Goal: Task Accomplishment & Management: Complete application form

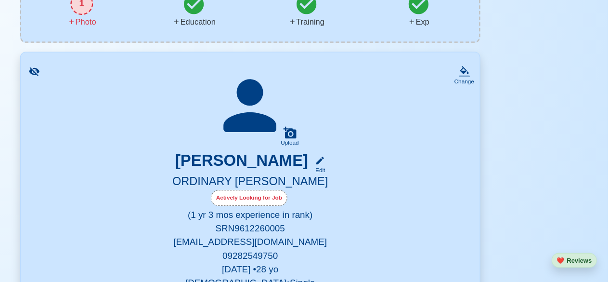
scroll to position [95, 0]
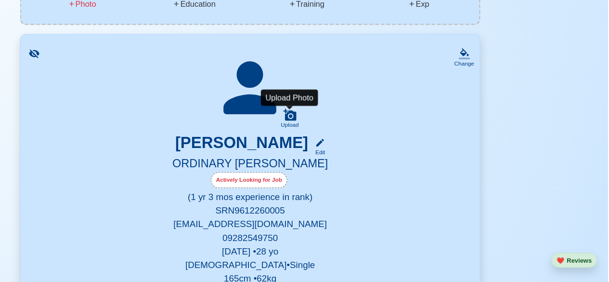
click at [342, 143] on icon at bounding box center [338, 139] width 11 height 10
click at [0, 0] on input "Upload" at bounding box center [0, 0] width 0 height 0
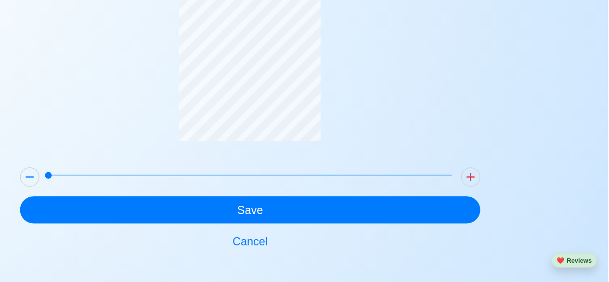
scroll to position [38, 0]
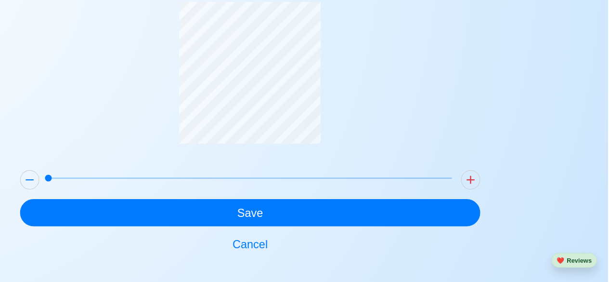
drag, startPoint x: 608, startPoint y: 128, endPoint x: 596, endPoint y: 87, distance: 42.7
click at [596, 87] on div "Update Photo Save Cancel" at bounding box center [304, 131] width 609 height 259
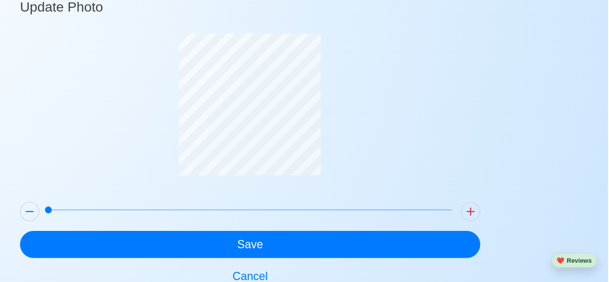
scroll to position [13, 0]
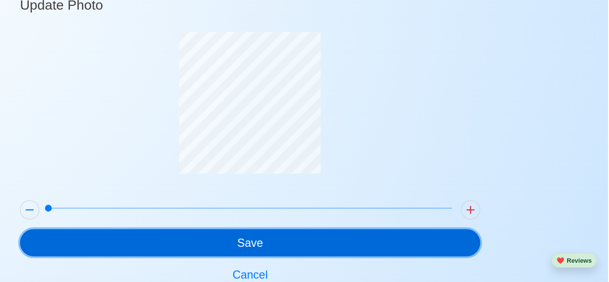
click at [361, 254] on button "Save" at bounding box center [305, 248] width 392 height 23
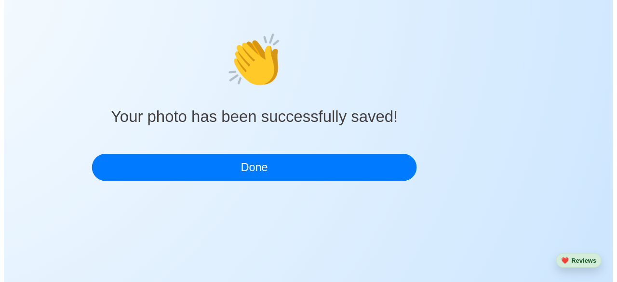
scroll to position [0, 0]
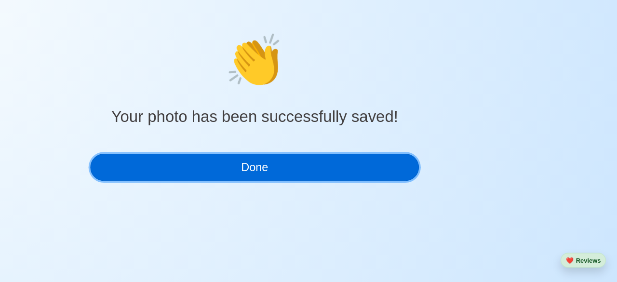
click at [328, 183] on button "Done" at bounding box center [308, 183] width 279 height 23
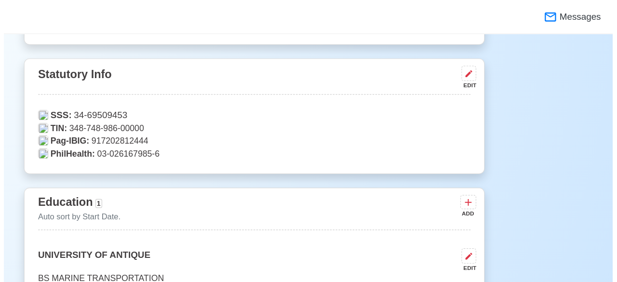
scroll to position [343, 0]
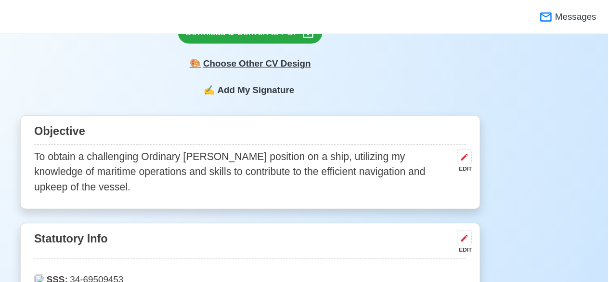
click at [329, 57] on div "🎨 Choose Other CV Design" at bounding box center [304, 54] width 123 height 18
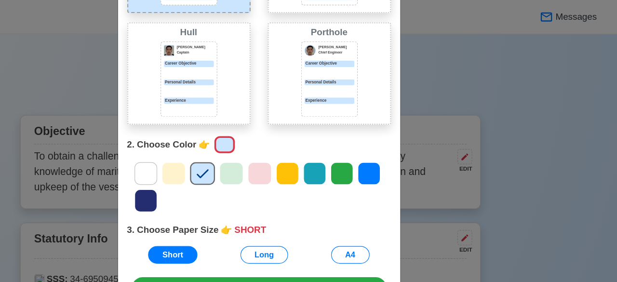
scroll to position [162, 0]
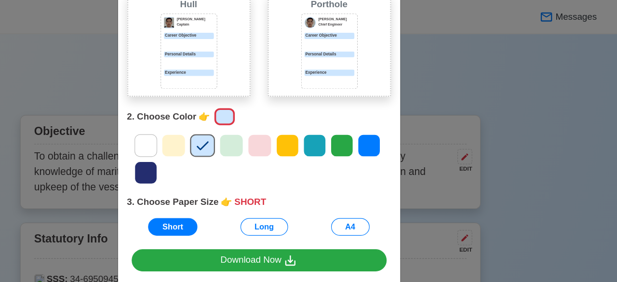
click at [401, 126] on icon at bounding box center [405, 124] width 14 height 14
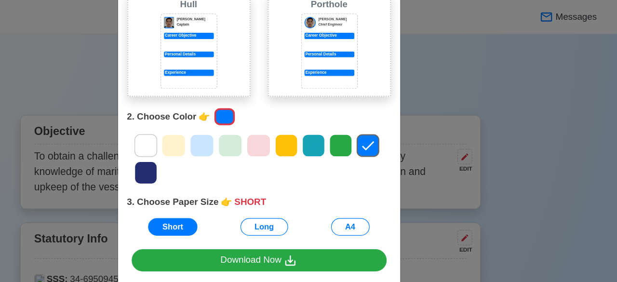
click at [352, 121] on icon at bounding box center [358, 124] width 14 height 14
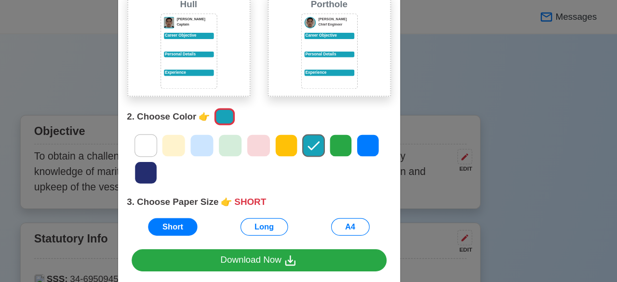
click at [397, 124] on icon at bounding box center [404, 124] width 14 height 14
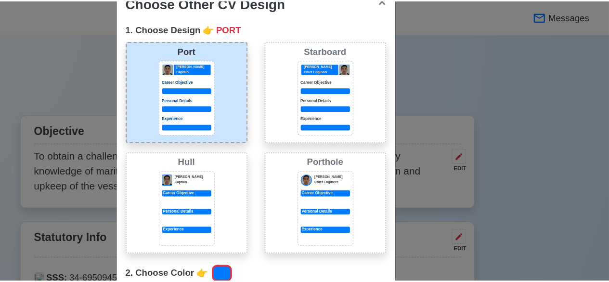
scroll to position [3, 0]
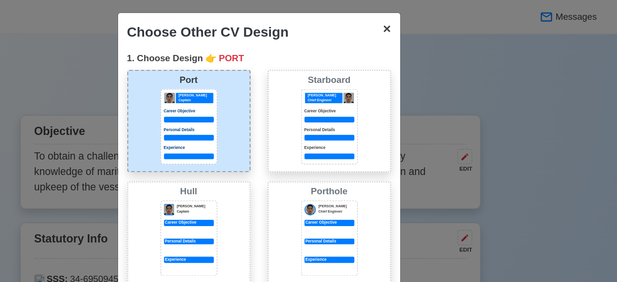
click at [418, 25] on span "×" at bounding box center [420, 24] width 7 height 13
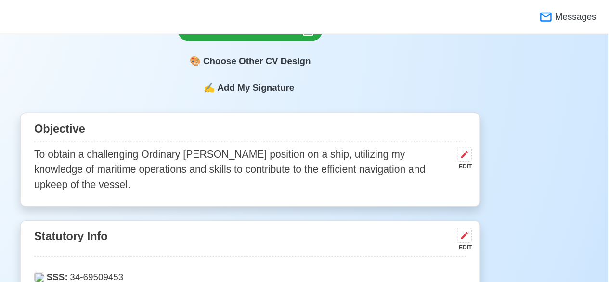
scroll to position [323, 0]
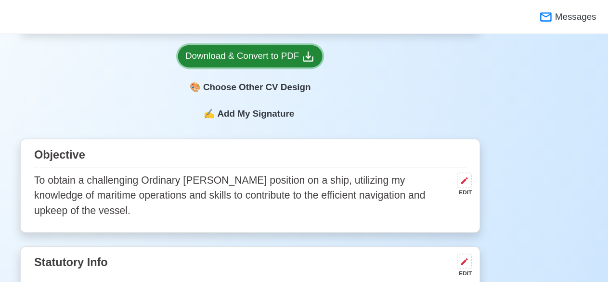
click at [353, 51] on icon at bounding box center [354, 48] width 9 height 9
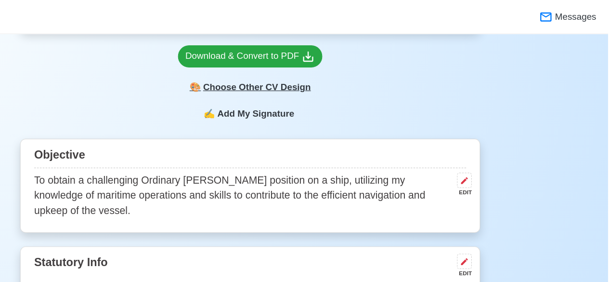
click at [322, 76] on div "🎨 Choose Other CV Design" at bounding box center [304, 74] width 123 height 18
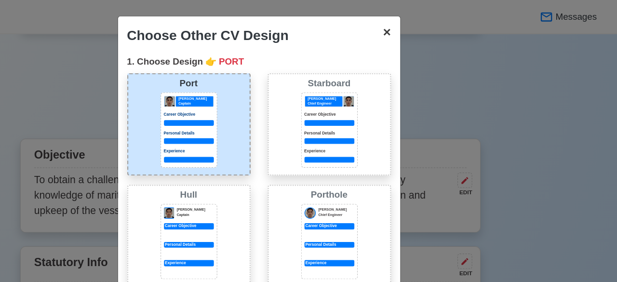
click at [417, 31] on span "×" at bounding box center [420, 27] width 7 height 13
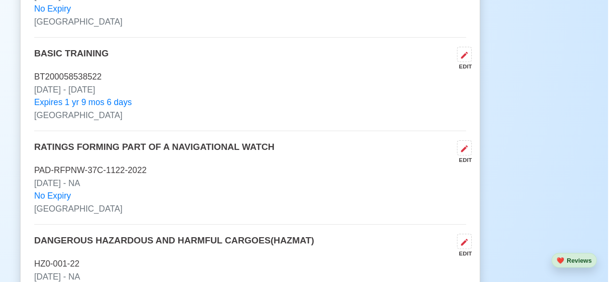
scroll to position [1377, 0]
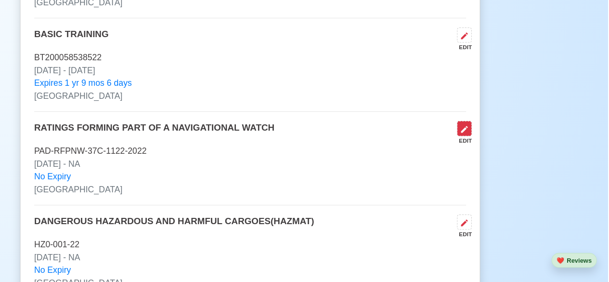
click at [487, 148] on icon at bounding box center [487, 152] width 8 height 8
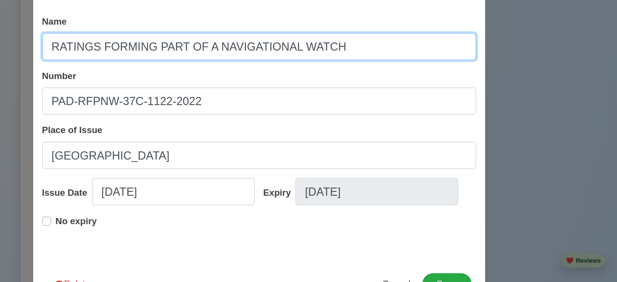
click at [375, 83] on input "RATINGS FORMING PART OF A NAVIGATIONAL WATCH" at bounding box center [312, 81] width 369 height 23
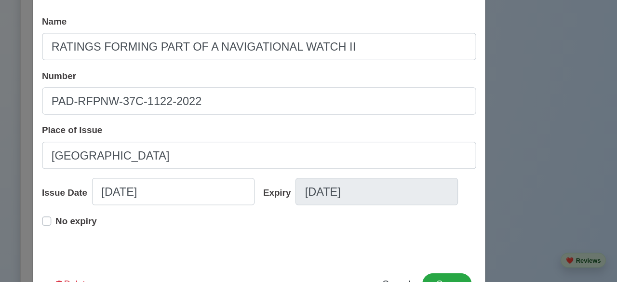
click at [369, 191] on div "Name RATINGS FORMING PART OF A NAVIGATIONAL WATCH II Number PAD-RFPNW-37C-1122-…" at bounding box center [312, 155] width 384 height 216
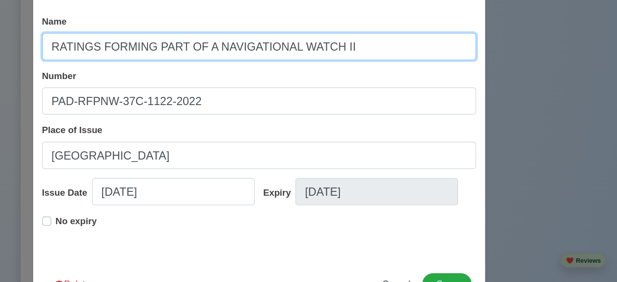
click at [398, 88] on input "RATINGS FORMING PART OF A NAVIGATIONAL WATCH II" at bounding box center [312, 81] width 369 height 23
type input "RATINGS FORMING PART OF A NAVIGATIONAL WATCH II/4"
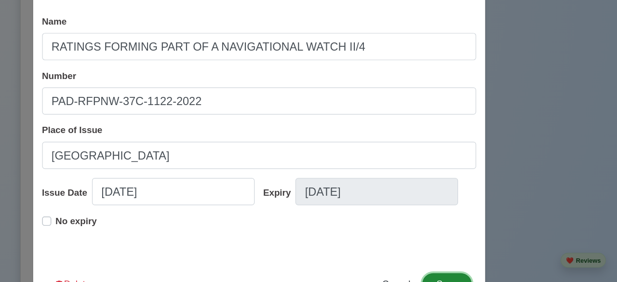
click at [471, 275] on button "Save" at bounding box center [471, 283] width 41 height 18
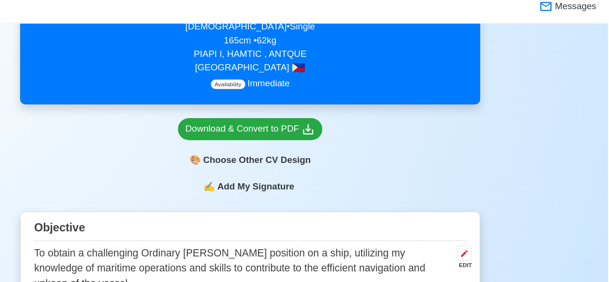
scroll to position [220, 0]
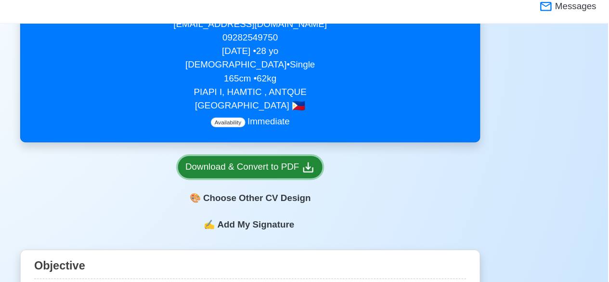
click at [352, 153] on icon at bounding box center [354, 151] width 12 height 12
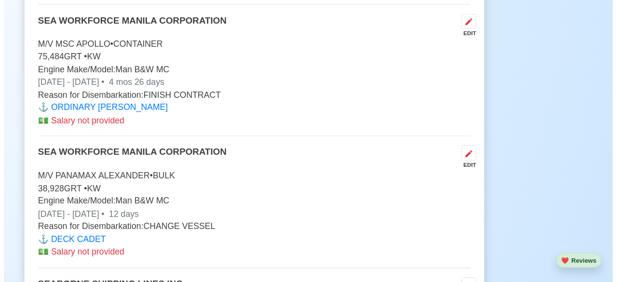
scroll to position [1979, 0]
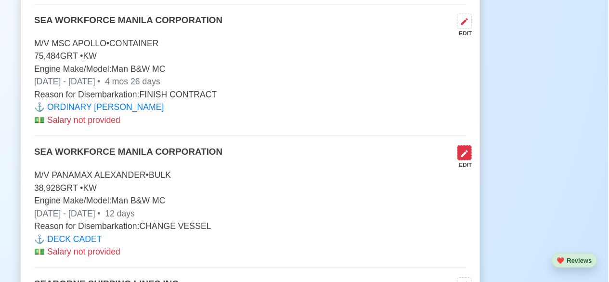
click at [487, 169] on icon at bounding box center [487, 173] width 8 height 8
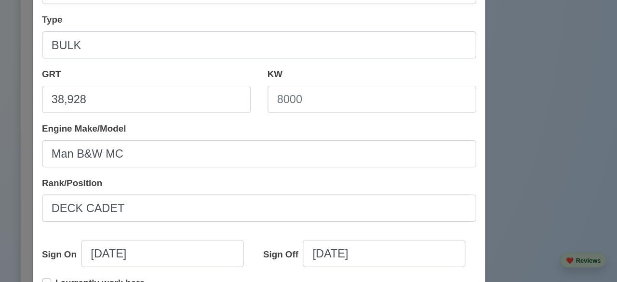
scroll to position [171, 0]
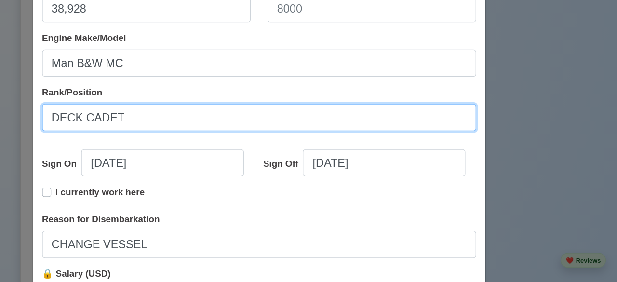
click at [189, 141] on input "DECK CADET" at bounding box center [312, 141] width 369 height 23
drag, startPoint x: 190, startPoint y: 139, endPoint x: 101, endPoint y: 131, distance: 89.5
click at [101, 131] on div "Edit Experience Shipping Agency SEA WORKFORCE MANILA CORPORATION Vessel Name M/…" at bounding box center [308, 141] width 617 height 282
type input "o"
type input "ORDINARY [PERSON_NAME]"
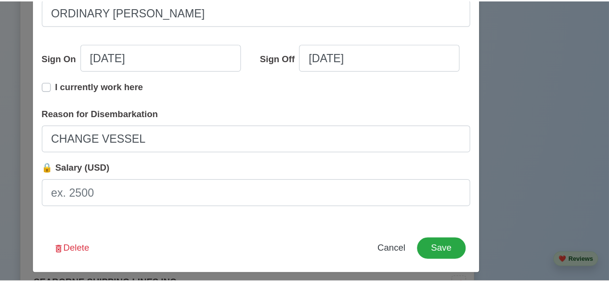
scroll to position [266, 0]
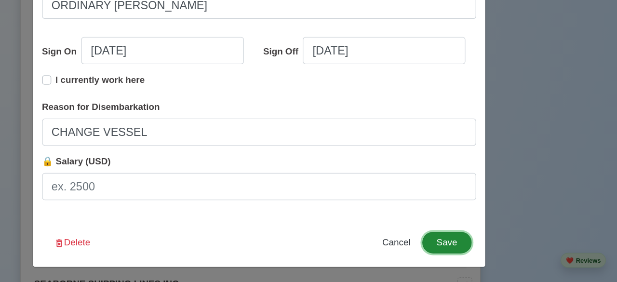
click at [476, 240] on button "Save" at bounding box center [471, 248] width 41 height 18
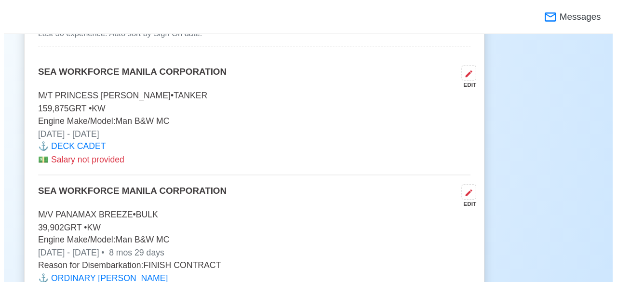
scroll to position [1763, 0]
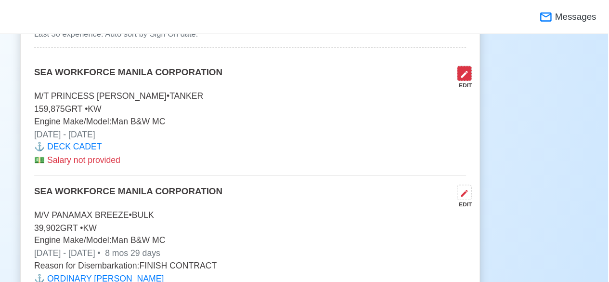
click at [487, 60] on icon at bounding box center [487, 63] width 6 height 6
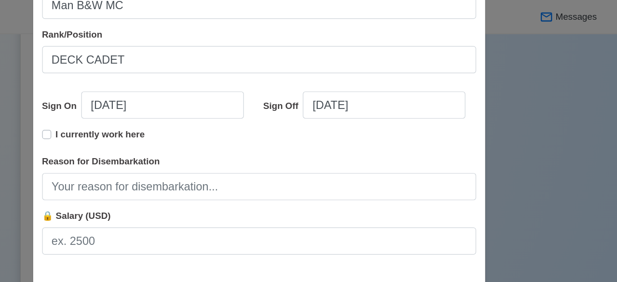
scroll to position [266, 0]
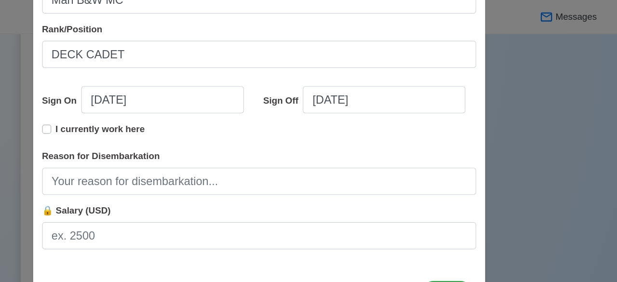
click at [468, 237] on div "Edit Experience Shipping Agency SEA WORKFORCE MANILA CORPORATION Vessel Name M/…" at bounding box center [311, 8] width 385 height 522
click at [461, 239] on button "Save" at bounding box center [471, 248] width 41 height 18
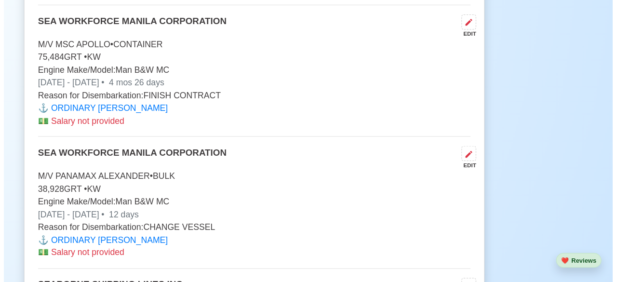
scroll to position [2133, 0]
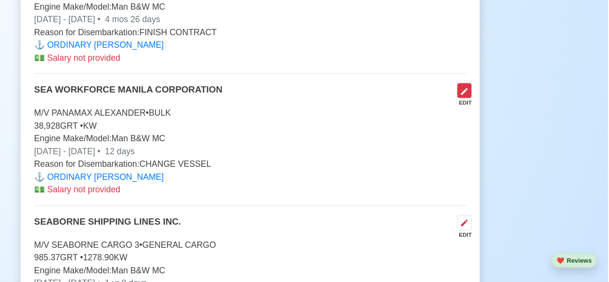
click at [487, 112] on button at bounding box center [487, 118] width 13 height 13
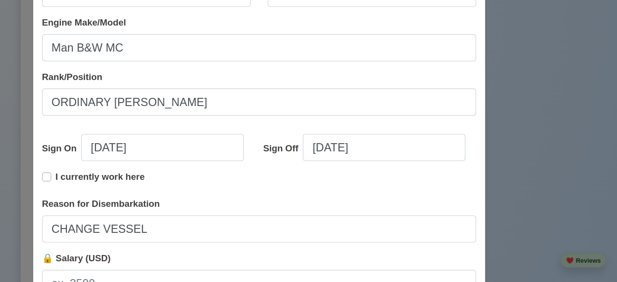
scroll to position [192, 0]
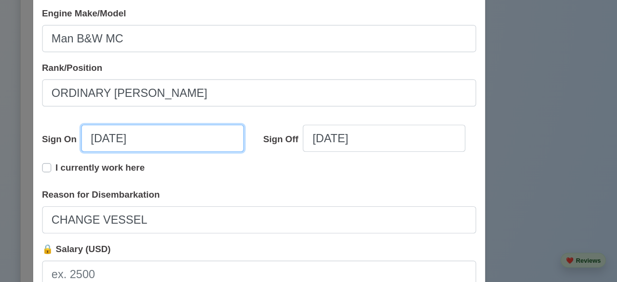
select select "****"
select select "********"
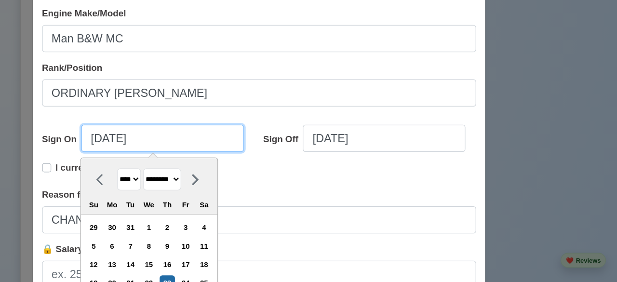
click at [187, 160] on input "11/23/2023" at bounding box center [230, 159] width 138 height 23
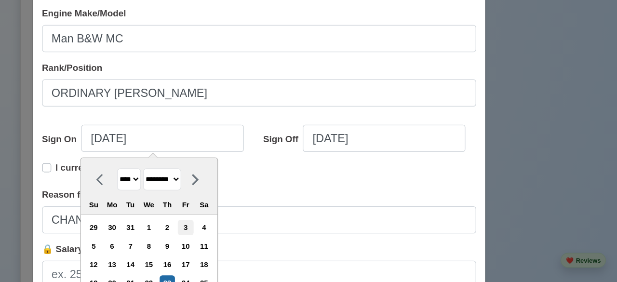
click at [250, 232] on div "3" at bounding box center [249, 235] width 13 height 13
type input "11/03/2023"
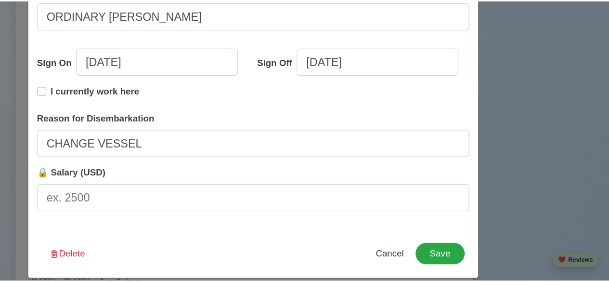
scroll to position [266, 0]
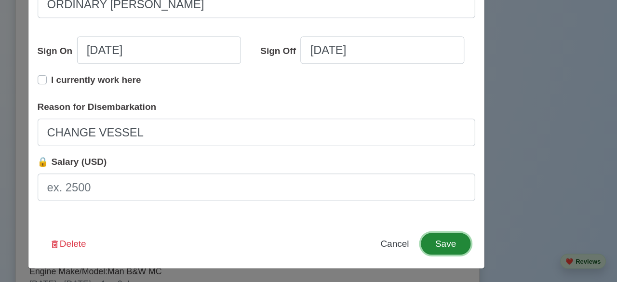
click at [469, 245] on button "Save" at bounding box center [471, 248] width 41 height 18
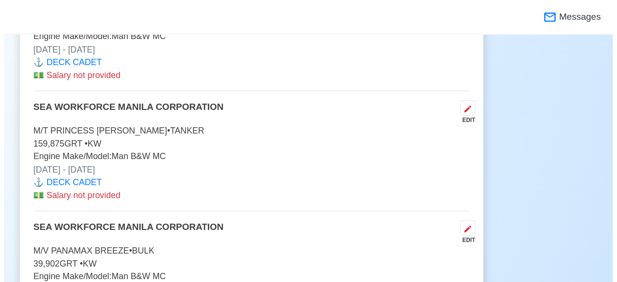
scroll to position [1824, 0]
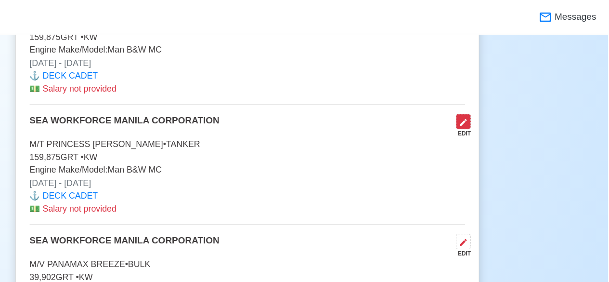
click at [487, 100] on icon at bounding box center [487, 103] width 8 height 8
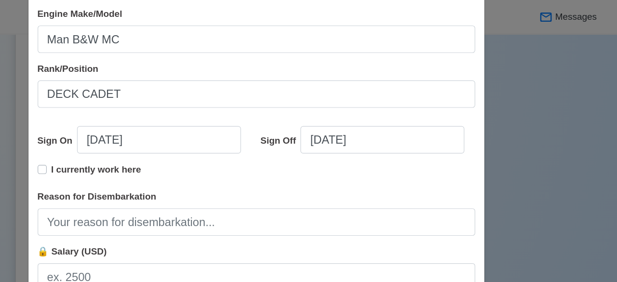
scroll to position [235, 0]
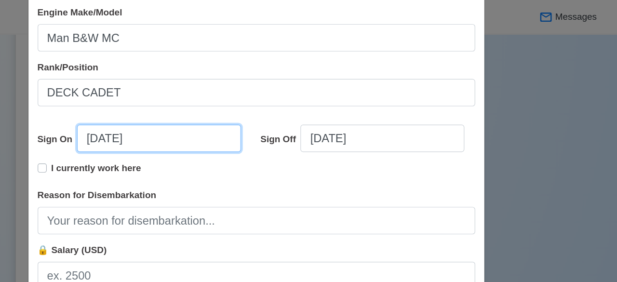
select select "****"
select select "******"
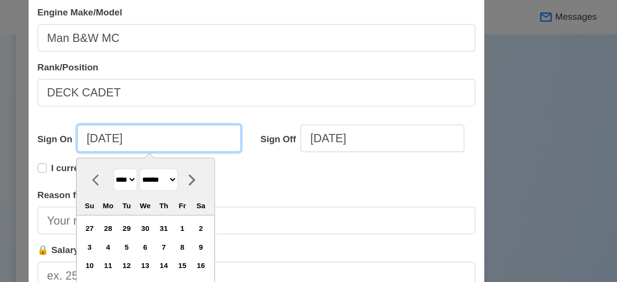
click at [182, 112] on input "08/31/2025" at bounding box center [230, 116] width 138 height 23
click at [206, 151] on select "**** **** **** **** **** **** **** **** **** **** **** **** **** **** **** ****…" at bounding box center [201, 151] width 20 height 19
select select "****"
click at [191, 142] on select "**** **** **** **** **** **** **** **** **** **** **** **** **** **** **** ****…" at bounding box center [201, 151] width 20 height 19
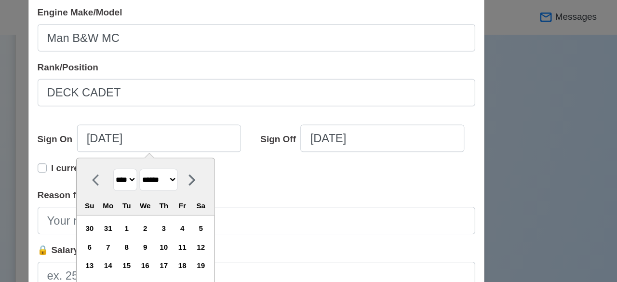
click at [246, 152] on select "******* ******** ***** ***** *** **** **** ****** ********* ******* ******** **…" at bounding box center [229, 151] width 32 height 19
select select "*****"
click at [213, 142] on select "******* ******** ***** ***** *** **** **** ****** ********* ******* ******** **…" at bounding box center [229, 151] width 32 height 19
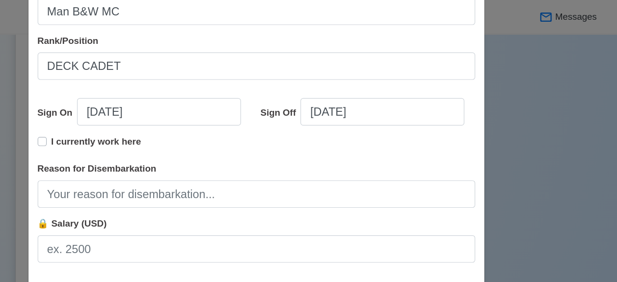
scroll to position [266, 0]
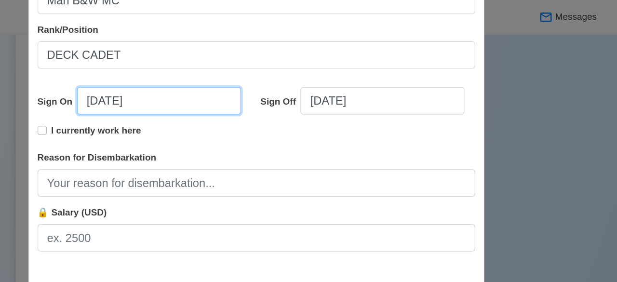
select select "****"
select select "******"
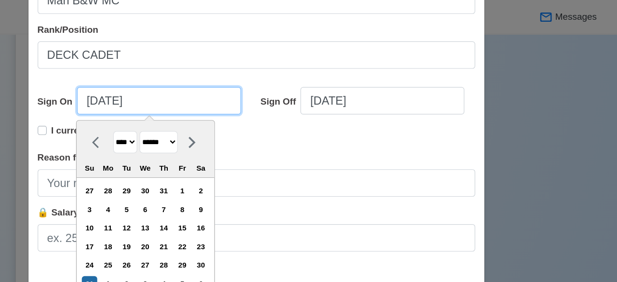
click at [210, 83] on input "08/31/2025" at bounding box center [230, 84] width 138 height 23
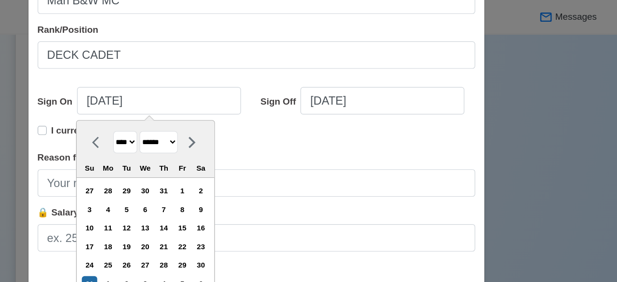
click at [201, 119] on select "**** **** **** **** **** **** **** **** **** **** **** **** **** **** **** ****…" at bounding box center [201, 119] width 20 height 19
select select "****"
click at [191, 110] on select "**** **** **** **** **** **** **** **** **** **** **** **** **** **** **** ****…" at bounding box center [201, 119] width 20 height 19
click at [244, 119] on select "******* ******** ***** ***** *** **** **** ****** ********* ******* ******** **…" at bounding box center [229, 119] width 32 height 19
select select "*****"
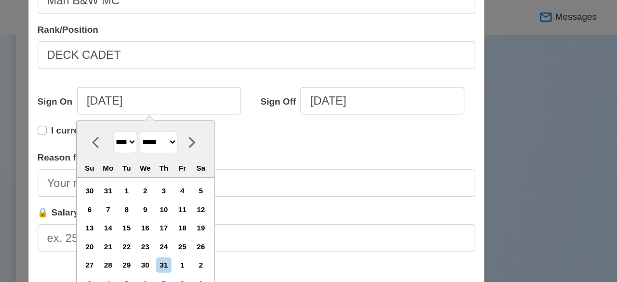
click at [213, 110] on select "******* ******** ***** ***** *** **** **** ****** ********* ******* ******** **…" at bounding box center [229, 119] width 32 height 19
click at [266, 225] on div "29" at bounding box center [265, 223] width 13 height 13
type input "04/29/2023"
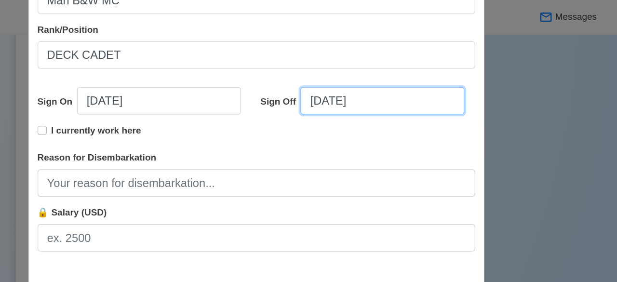
select select "****"
select select "******"
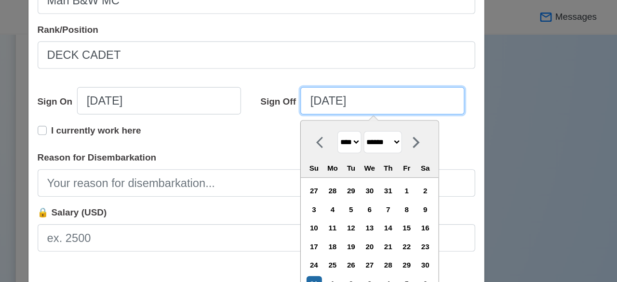
click at [363, 87] on input "08/31/2025" at bounding box center [418, 84] width 138 height 23
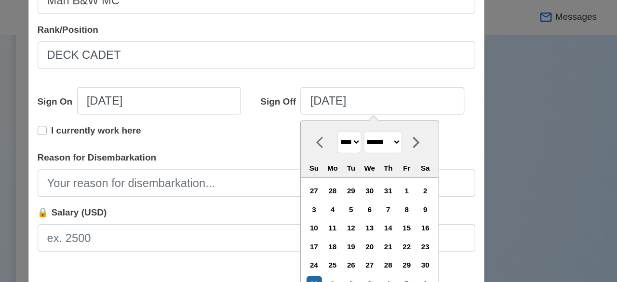
click at [398, 119] on select "**** **** **** **** **** **** **** **** **** **** **** **** **** **** **** ****…" at bounding box center [391, 119] width 20 height 19
select select "****"
click at [381, 110] on select "**** **** **** **** **** **** **** **** **** **** **** **** **** **** **** ****…" at bounding box center [391, 119] width 20 height 19
click at [435, 118] on select "******* ******** ***** ***** *** **** **** ****** ********* ******* ******** **…" at bounding box center [419, 119] width 32 height 19
select select "****"
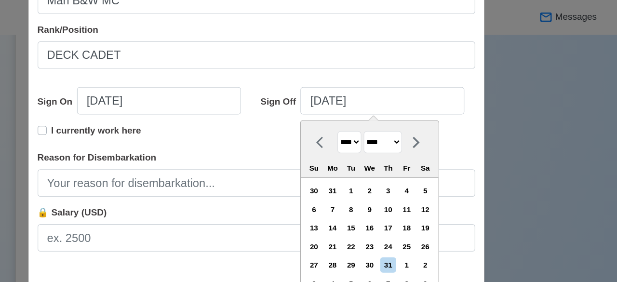
click at [403, 110] on select "******* ******** ***** ***** *** **** **** ****** ********* ******* ******** **…" at bounding box center [419, 119] width 32 height 19
click at [409, 204] on div "19" at bounding box center [407, 207] width 13 height 13
type input "07/19/2023"
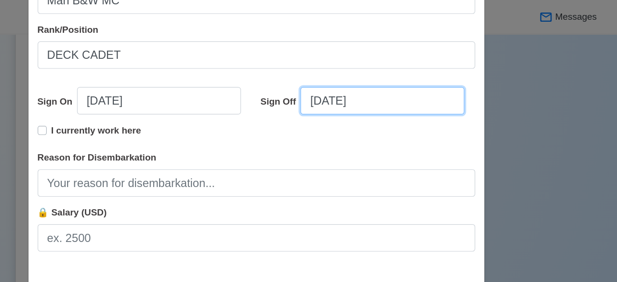
select select "****"
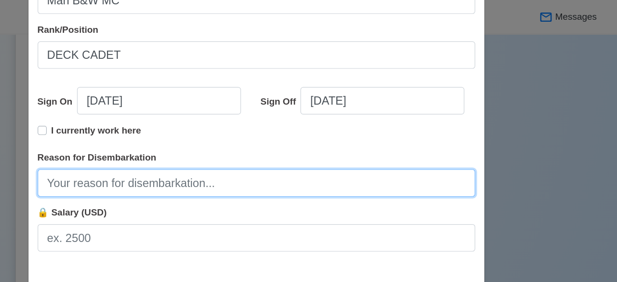
click at [244, 161] on input "Reason for Disembarkation" at bounding box center [312, 154] width 369 height 23
type input "FINISH CONTRACT"
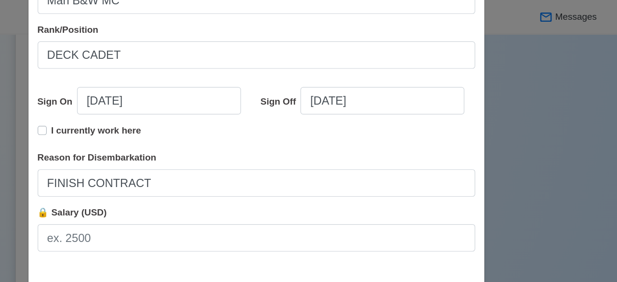
click at [462, 233] on div "Edit Experience Shipping Agency SEA WORKFORCE MANILA CORPORATION Vessel Name M/…" at bounding box center [311, 8] width 385 height 522
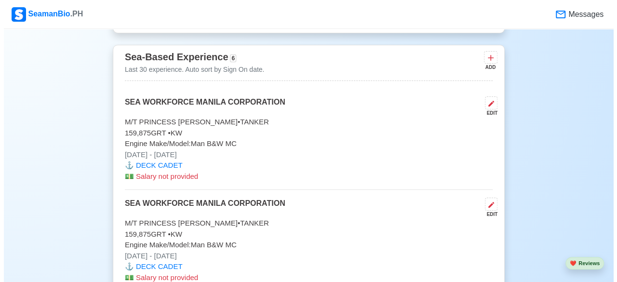
scroll to position [1715, 0]
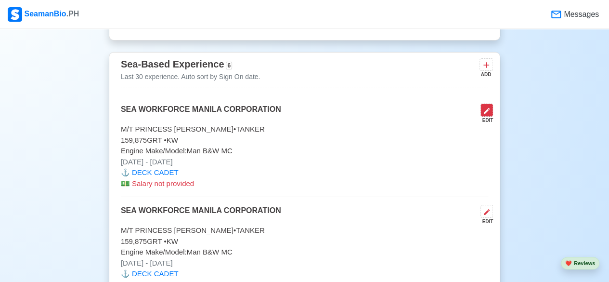
click at [485, 108] on icon at bounding box center [487, 111] width 6 height 6
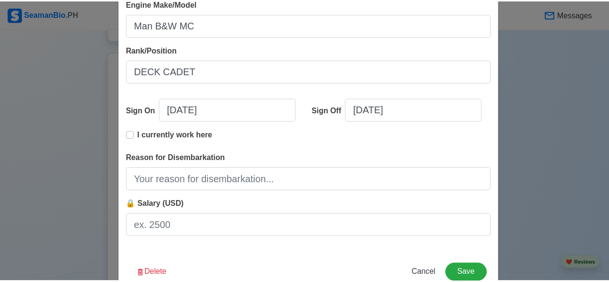
scroll to position [244, 0]
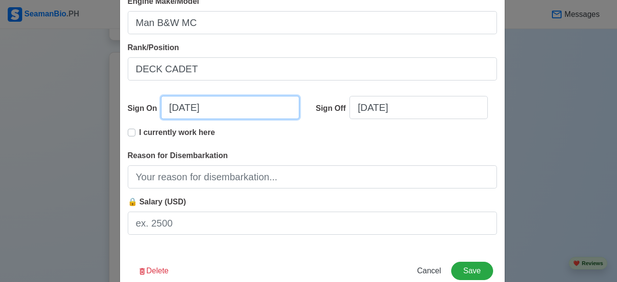
select select "****"
select select "******"
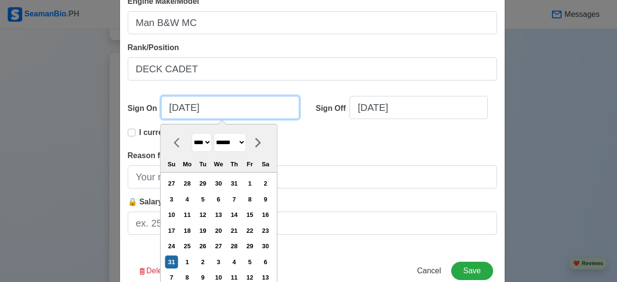
click at [170, 111] on input "08/31/2025" at bounding box center [230, 107] width 138 height 23
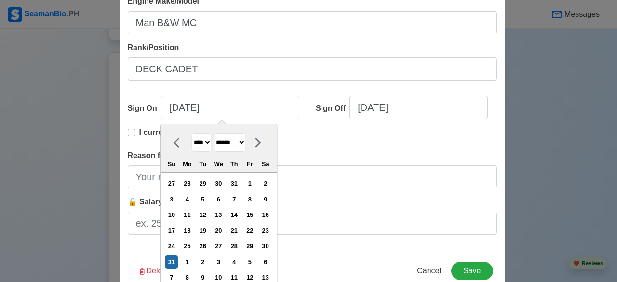
click at [202, 141] on select "**** **** **** **** **** **** **** **** **** **** **** **** **** **** **** ****…" at bounding box center [201, 142] width 20 height 19
select select "****"
click at [191, 133] on select "**** **** **** **** **** **** **** **** **** **** **** **** **** **** **** ****…" at bounding box center [201, 142] width 20 height 19
click at [246, 139] on select "******* ******** ***** ***** *** **** **** ****** ********* ******* ******** **…" at bounding box center [229, 142] width 32 height 19
select select "*****"
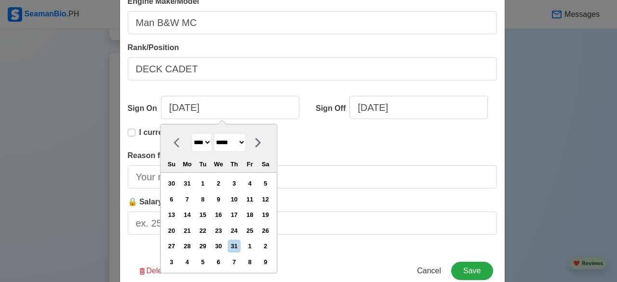
click at [213, 133] on select "******* ******** ***** ***** *** **** **** ****** ********* ******* ******** **…" at bounding box center [229, 142] width 32 height 19
click at [267, 243] on div "29" at bounding box center [265, 245] width 13 height 13
type input "04/29/2023"
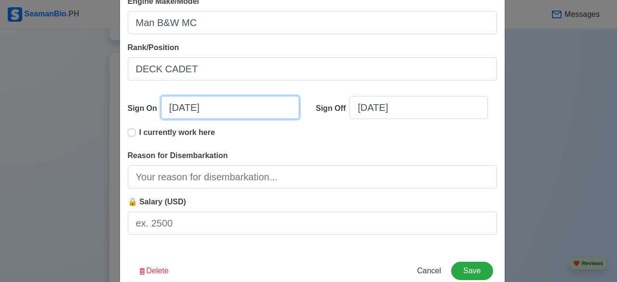
select select "****"
select select "*****"
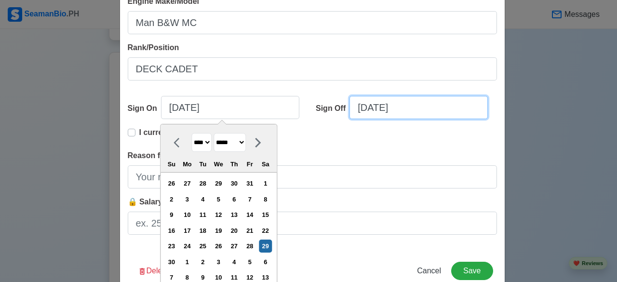
select select "****"
select select "******"
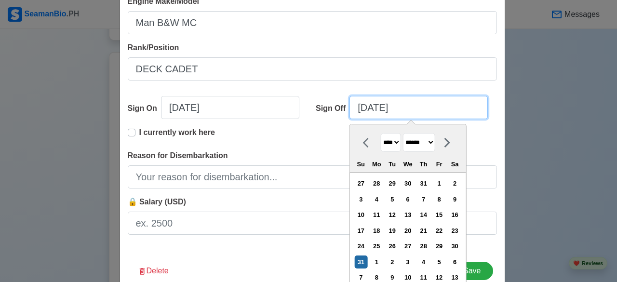
click at [374, 109] on input "08/31/2025" at bounding box center [418, 107] width 138 height 23
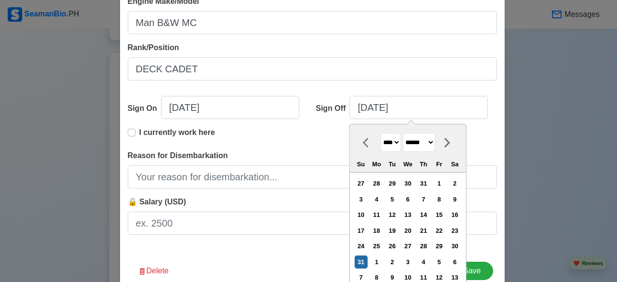
click at [393, 144] on select "**** **** **** **** **** **** **** **** **** **** **** **** **** **** **** ****…" at bounding box center [391, 142] width 20 height 19
select select "****"
click at [381, 133] on select "**** **** **** **** **** **** **** **** **** **** **** **** **** **** **** ****…" at bounding box center [391, 142] width 20 height 19
click at [435, 143] on select "******* ******** ***** ***** *** **** **** ****** ********* ******* ******** **…" at bounding box center [419, 142] width 32 height 19
select select "****"
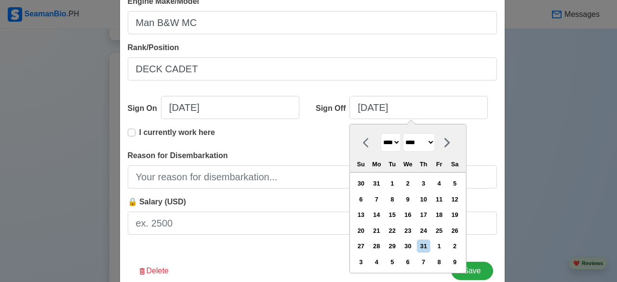
click at [403, 133] on select "******* ******** ***** ***** *** **** **** ****** ********* ******* ******** **…" at bounding box center [419, 142] width 32 height 19
click at [410, 228] on div "19" at bounding box center [407, 230] width 13 height 13
type input "07/19/2023"
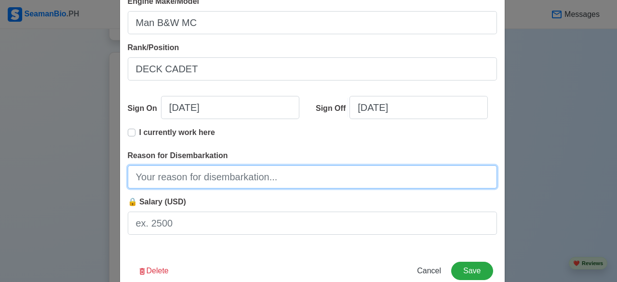
click at [255, 176] on input "Reason for Disembarkation" at bounding box center [312, 176] width 369 height 23
type input "FINISH CONTRACT"
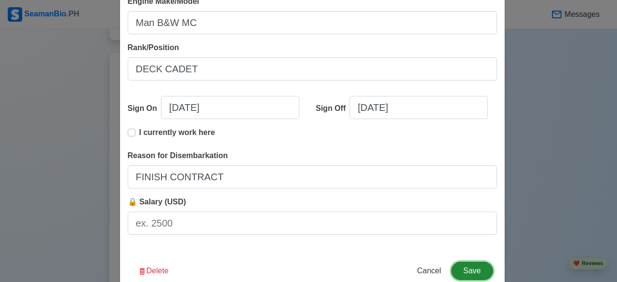
click at [467, 272] on button "Save" at bounding box center [471, 271] width 41 height 18
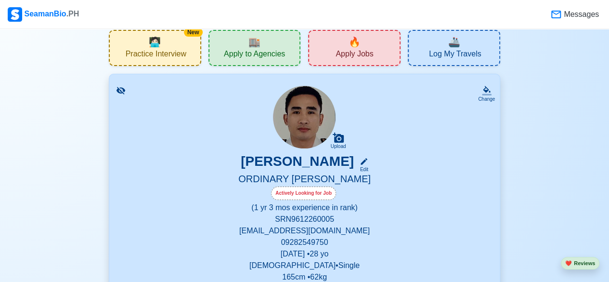
scroll to position [0, 0]
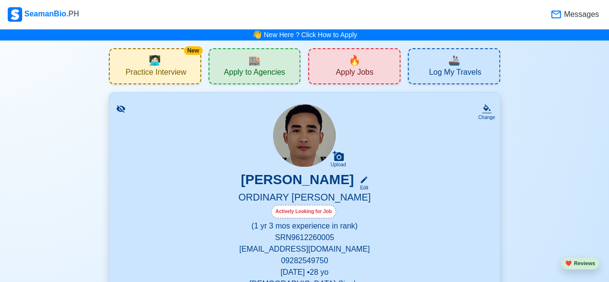
drag, startPoint x: 584, startPoint y: 8, endPoint x: 240, endPoint y: -39, distance: 346.7
click at [240, 0] on html "SeamanBio .PH Messages 👋 New Here ? Click How to Apply New 🧑🏻‍💻 Practice Interv…" at bounding box center [304, 141] width 609 height 282
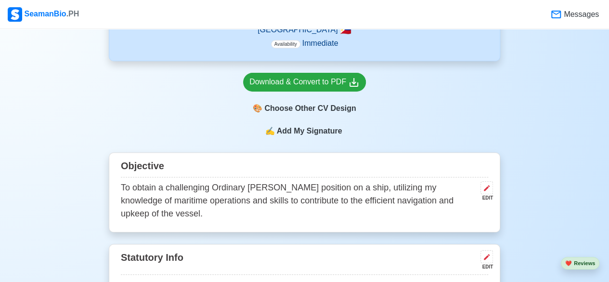
scroll to position [289, 0]
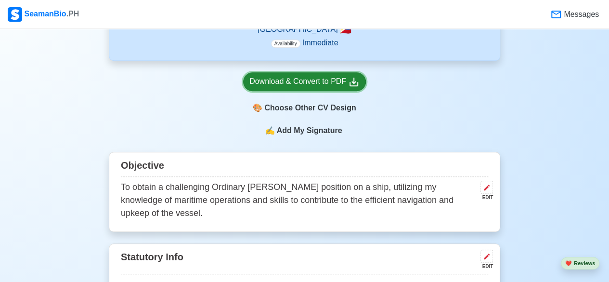
click at [352, 80] on icon at bounding box center [354, 82] width 12 height 12
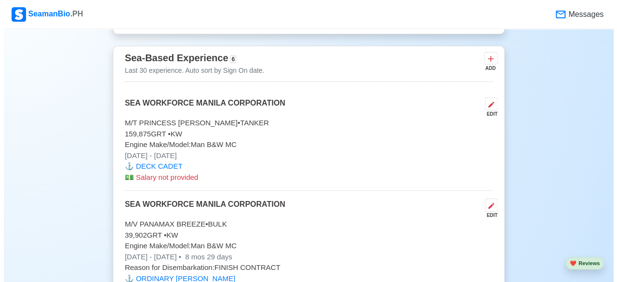
scroll to position [1721, 0]
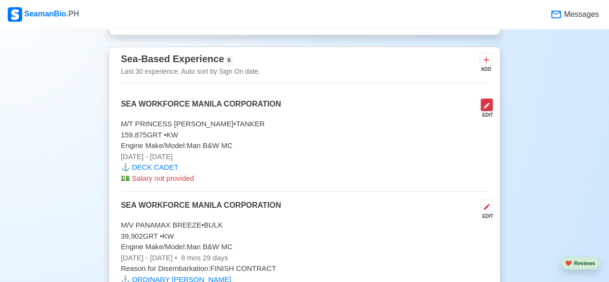
click at [488, 102] on icon at bounding box center [487, 106] width 8 height 8
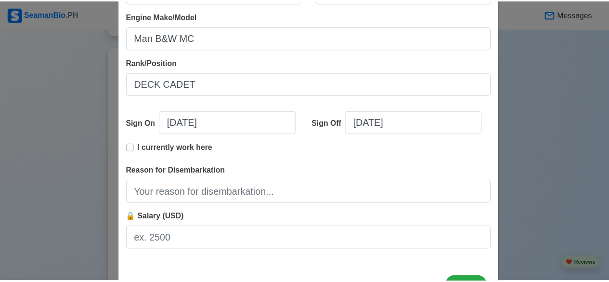
scroll to position [266, 0]
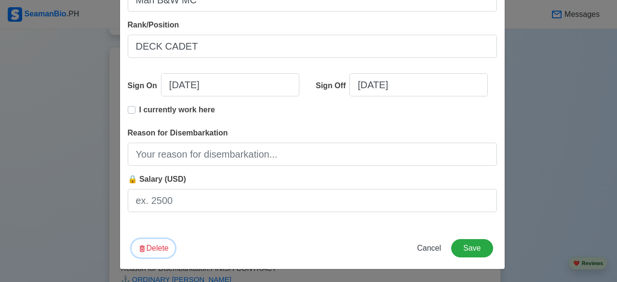
click at [140, 253] on icon "button" at bounding box center [142, 248] width 9 height 9
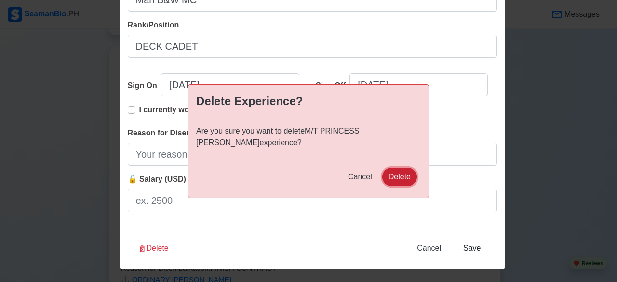
click at [401, 177] on button "Delete" at bounding box center [399, 177] width 35 height 18
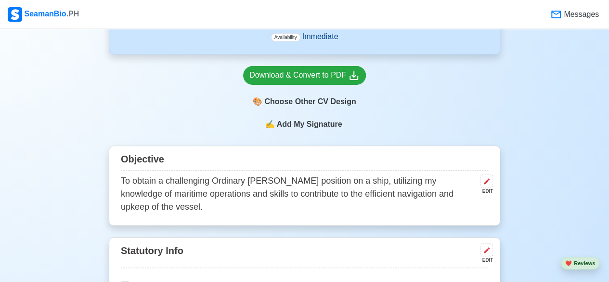
scroll to position [81, 0]
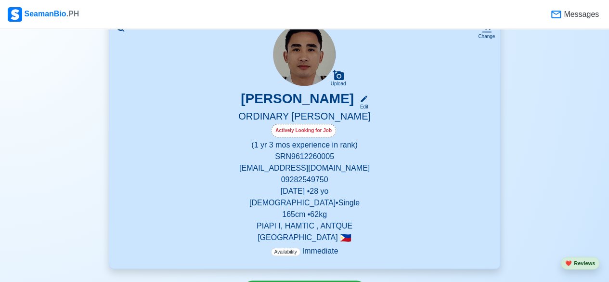
drag, startPoint x: 566, startPoint y: 18, endPoint x: 359, endPoint y: 294, distance: 344.4
click at [359, 201] on html "SeamanBio .PH Messages 👋 New Here ? Click How to Apply New 🧑🏻‍💻 Practice Interv…" at bounding box center [304, 60] width 609 height 282
click at [369, 105] on div "Edit" at bounding box center [362, 106] width 13 height 7
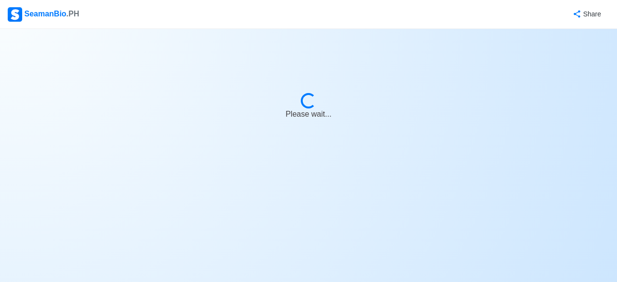
select select "Actively Looking for Job"
select select "Visible for Hiring"
select select "Single"
select select "[DEMOGRAPHIC_DATA]"
select select "PH"
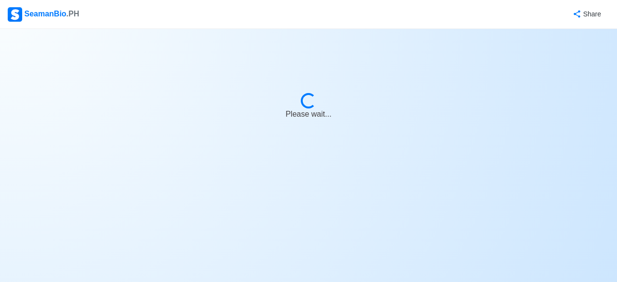
select select "1"
select select "3"
select select "4102416000000"
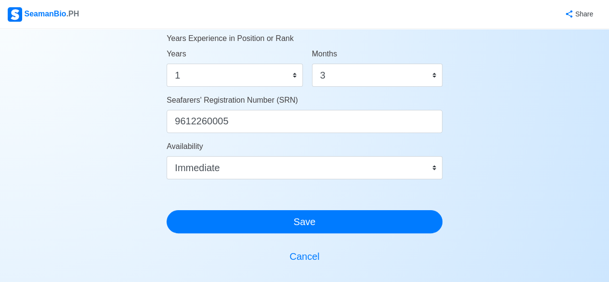
scroll to position [546, 0]
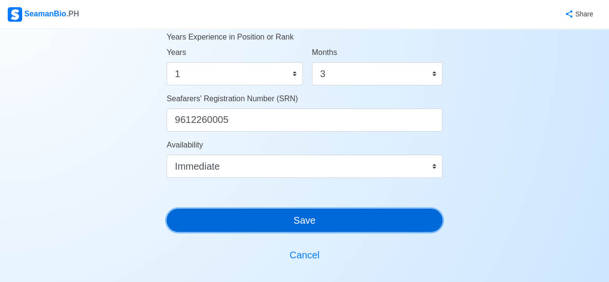
click at [294, 226] on button "Save" at bounding box center [305, 220] width 276 height 23
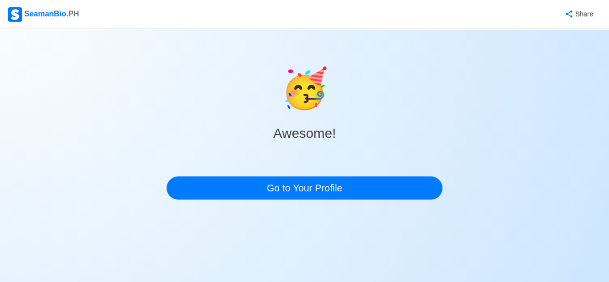
scroll to position [0, 0]
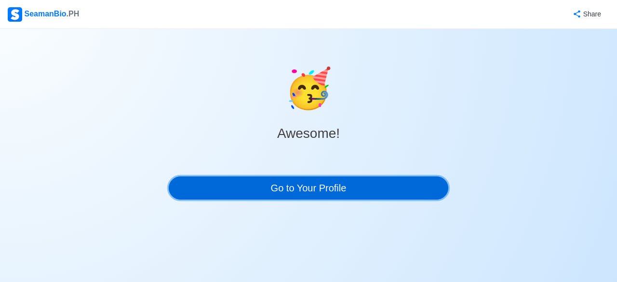
click at [317, 192] on link "Go to Your Profile" at bounding box center [308, 187] width 279 height 23
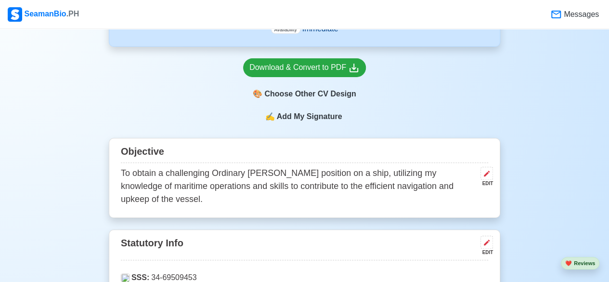
scroll to position [198, 0]
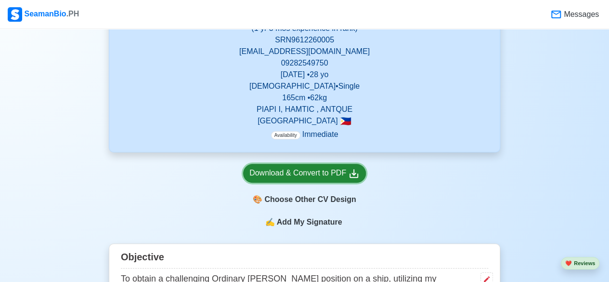
click at [352, 175] on icon at bounding box center [354, 173] width 9 height 9
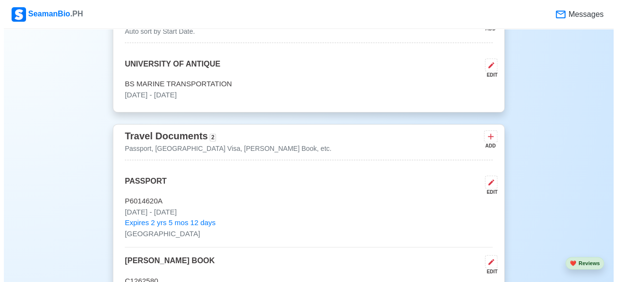
scroll to position [599, 0]
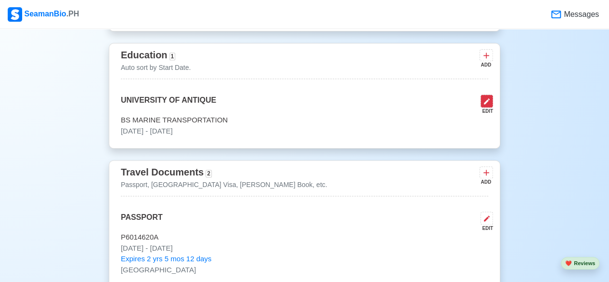
click at [489, 105] on icon at bounding box center [487, 101] width 8 height 8
select select "June"
select select "2015"
select select "March"
select select "2017"
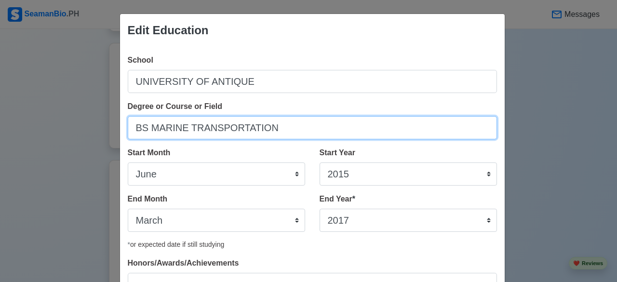
click at [145, 129] on input "BS MARINE TRANSPORTATION" at bounding box center [312, 127] width 369 height 23
type input "BS IN MARINE TRANSPORTATION"
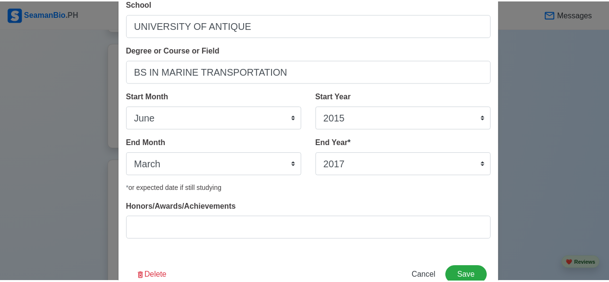
scroll to position [84, 0]
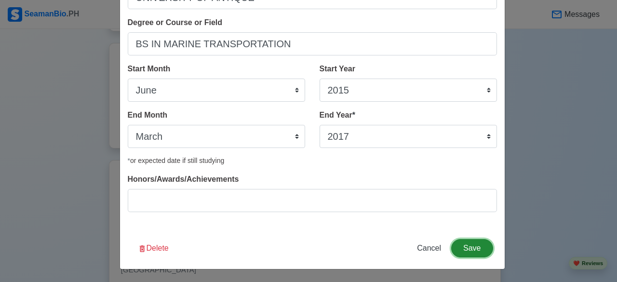
click at [470, 251] on button "Save" at bounding box center [471, 248] width 41 height 18
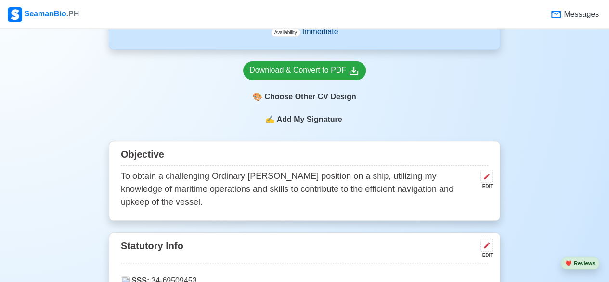
scroll to position [291, 0]
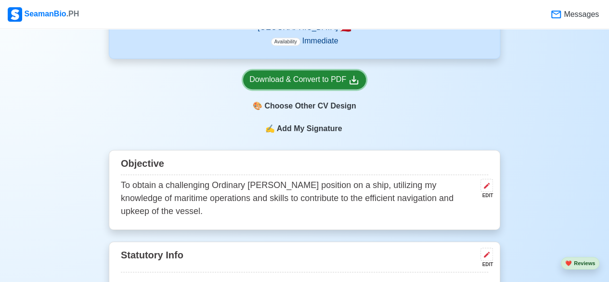
click at [349, 81] on icon at bounding box center [354, 80] width 12 height 12
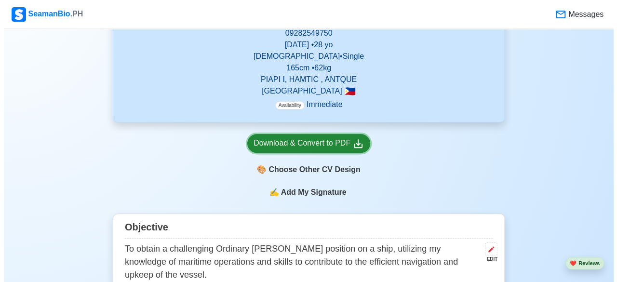
scroll to position [235, 0]
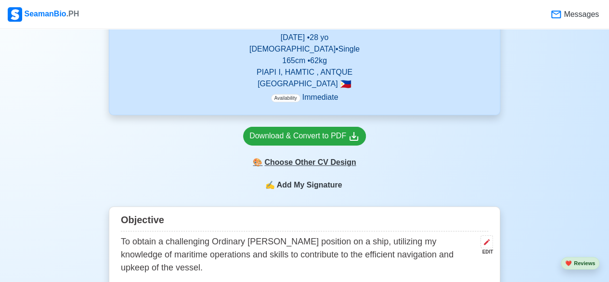
click at [301, 164] on div "🎨 Choose Other CV Design" at bounding box center [304, 162] width 123 height 18
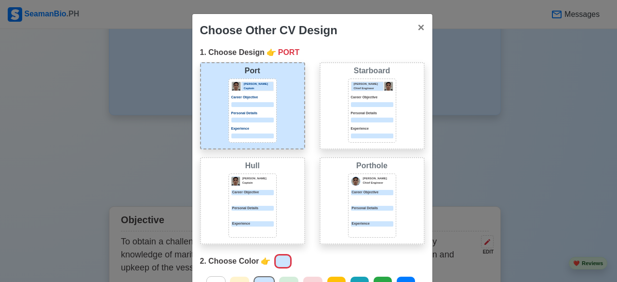
click at [367, 126] on p "Experience" at bounding box center [372, 128] width 42 height 5
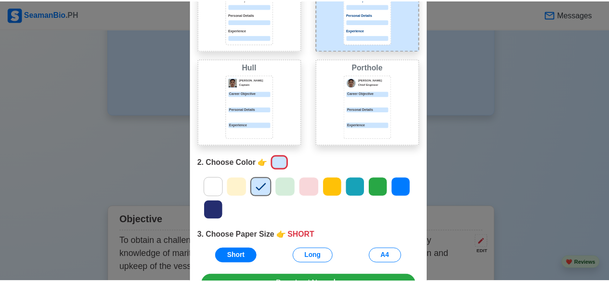
scroll to position [148, 0]
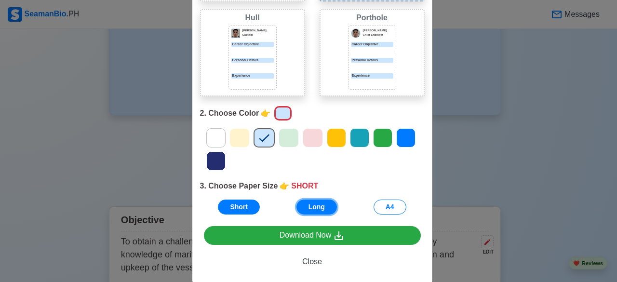
click at [306, 202] on button "Long" at bounding box center [316, 206] width 40 height 15
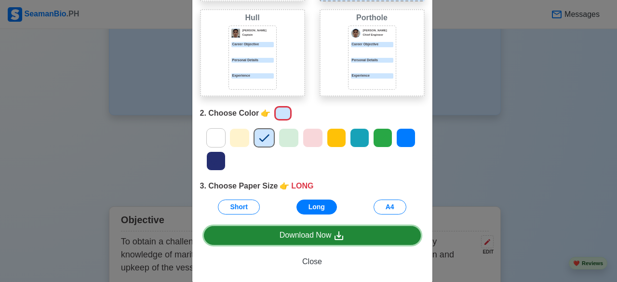
click at [334, 238] on icon at bounding box center [339, 236] width 12 height 12
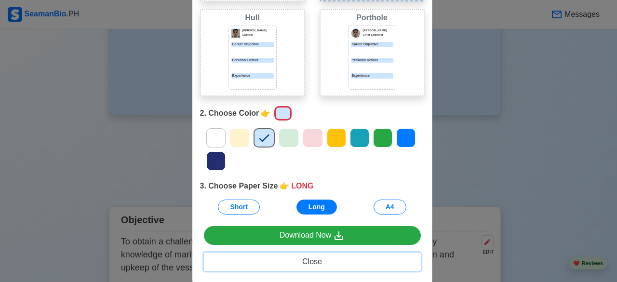
click at [307, 261] on span "Close" at bounding box center [312, 261] width 20 height 8
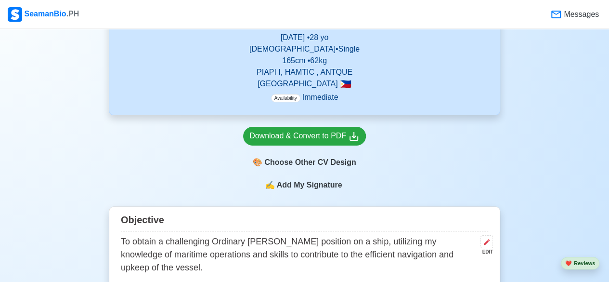
click at [561, 9] on icon at bounding box center [557, 15] width 12 height 12
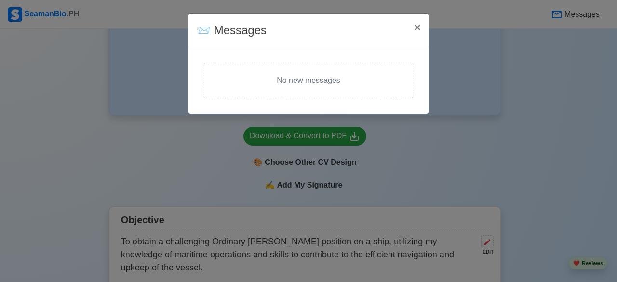
click at [285, 78] on div "No new messages" at bounding box center [308, 81] width 209 height 36
click at [250, 74] on div "No new messages" at bounding box center [308, 81] width 209 height 36
click at [296, 83] on div "No new messages" at bounding box center [308, 81] width 209 height 36
click at [344, 80] on div "No new messages" at bounding box center [308, 81] width 209 height 36
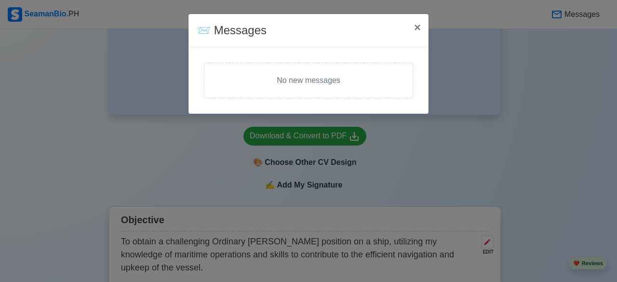
click at [328, 85] on div "No new messages" at bounding box center [308, 81] width 209 height 36
click at [420, 29] on span "×" at bounding box center [417, 27] width 7 height 13
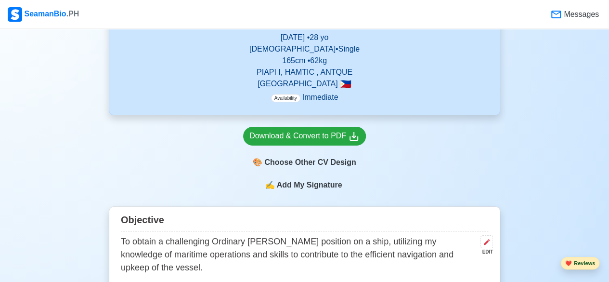
click at [572, 263] on span "❤️" at bounding box center [569, 263] width 7 height 6
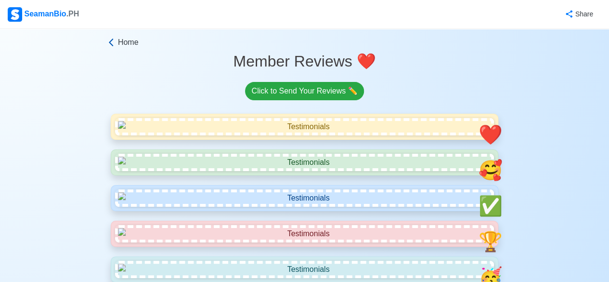
click at [111, 43] on icon at bounding box center [111, 43] width 10 height 10
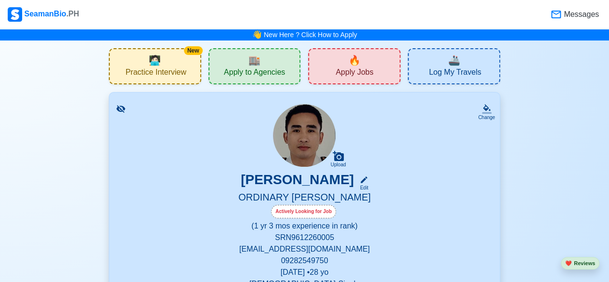
click at [561, 16] on icon at bounding box center [557, 15] width 10 height 8
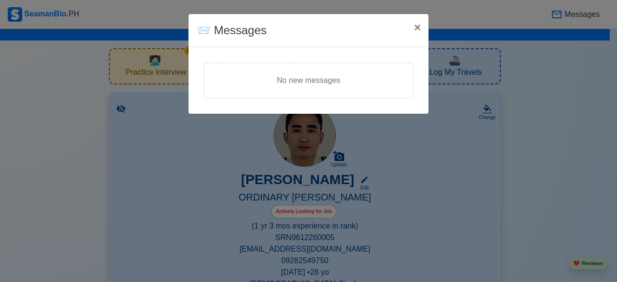
click at [357, 55] on div "No new messages" at bounding box center [308, 80] width 232 height 59
click at [417, 30] on span "×" at bounding box center [417, 27] width 7 height 13
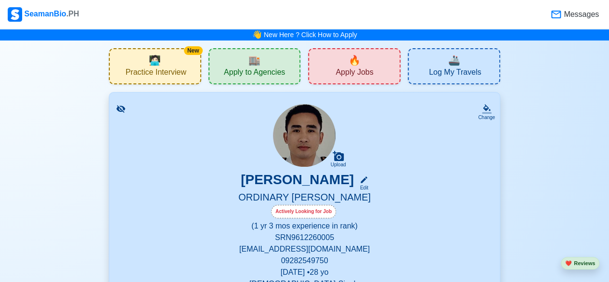
click at [258, 76] on span "Apply to Agencies" at bounding box center [254, 73] width 61 height 12
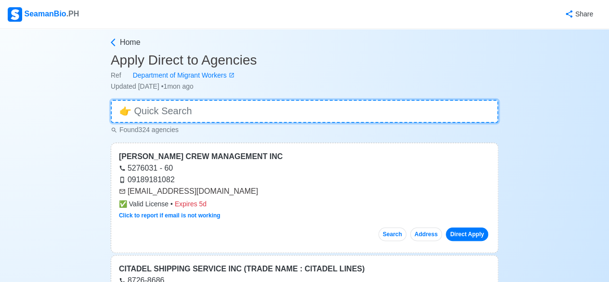
click at [198, 112] on input at bounding box center [305, 111] width 388 height 23
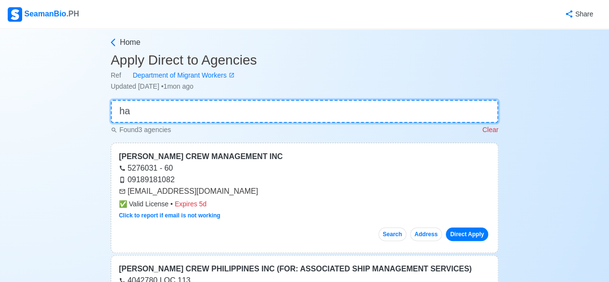
type input "h"
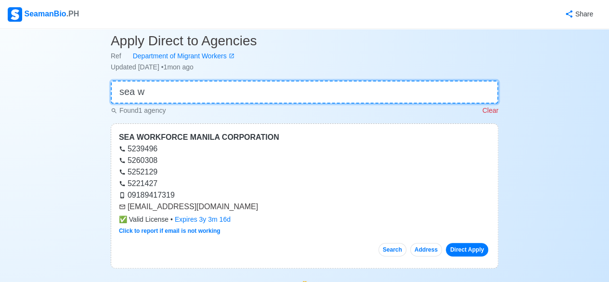
scroll to position [19, 0]
click at [155, 89] on input "sea w" at bounding box center [305, 91] width 388 height 23
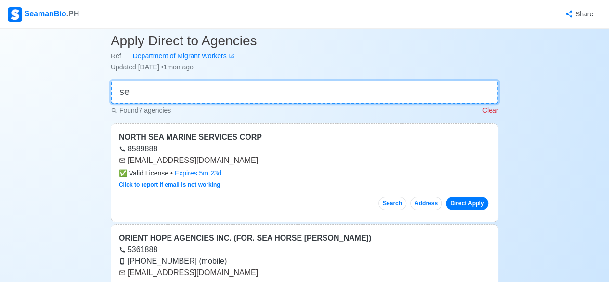
type input "s"
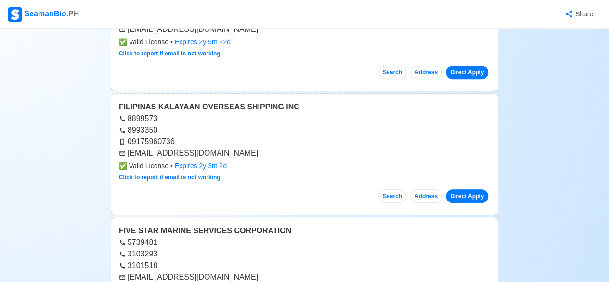
scroll to position [4024, 0]
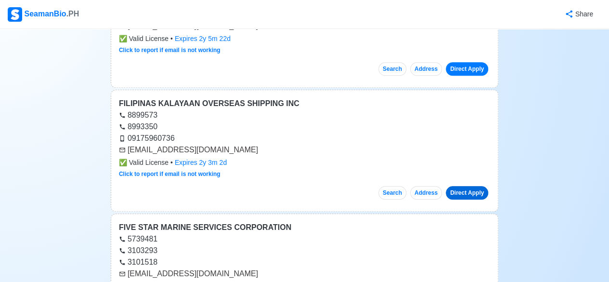
click at [463, 186] on link "Direct Apply" at bounding box center [467, 192] width 42 height 13
click at [425, 186] on button "Address" at bounding box center [426, 192] width 32 height 13
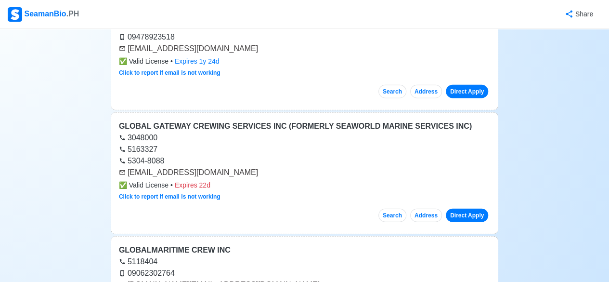
scroll to position [4846, 0]
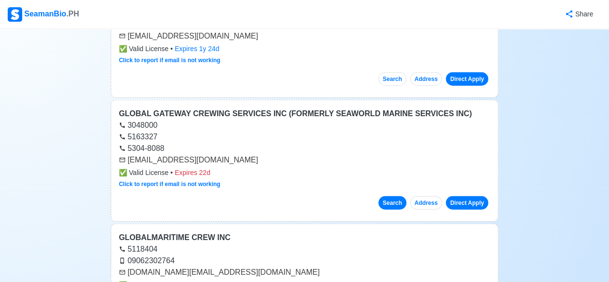
click at [398, 196] on button "Search" at bounding box center [393, 202] width 28 height 13
click at [468, 196] on link "Direct Apply" at bounding box center [467, 202] width 42 height 13
click at [461, 196] on link "Direct Apply" at bounding box center [467, 202] width 42 height 13
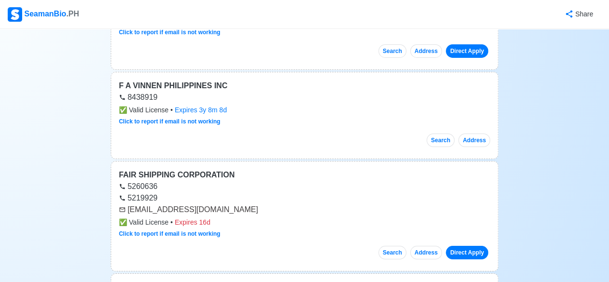
scroll to position [0, 0]
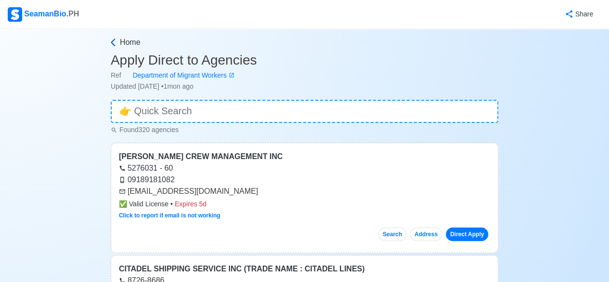
click at [110, 40] on icon at bounding box center [113, 43] width 10 height 10
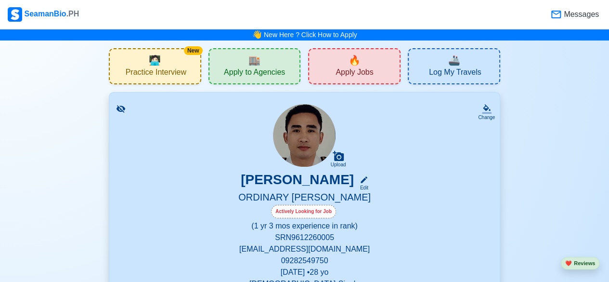
click at [355, 66] on span "🔥" at bounding box center [355, 60] width 12 height 14
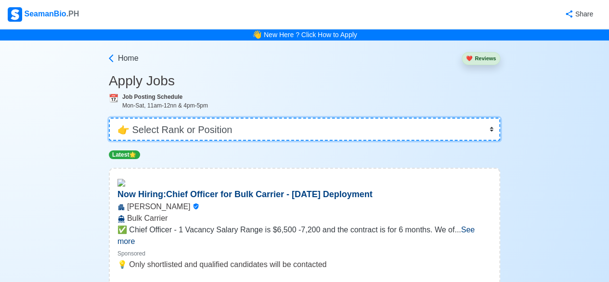
click at [176, 127] on select "👉 Select Rank or Position Master Chief Officer 2nd Officer 3rd Officer Junior O…" at bounding box center [305, 129] width 392 height 23
select select "Ordinary [PERSON_NAME]"
click at [110, 118] on select "👉 Select Rank or Position Master Chief Officer 2nd Officer 3rd Officer Junior O…" at bounding box center [305, 129] width 392 height 23
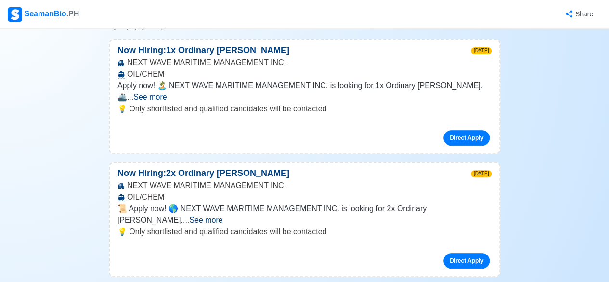
scroll to position [154, 0]
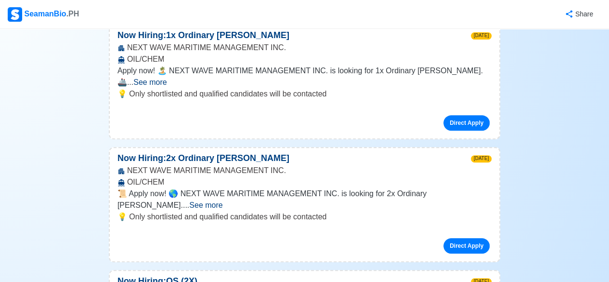
click at [223, 201] on span "See more" at bounding box center [205, 205] width 33 height 8
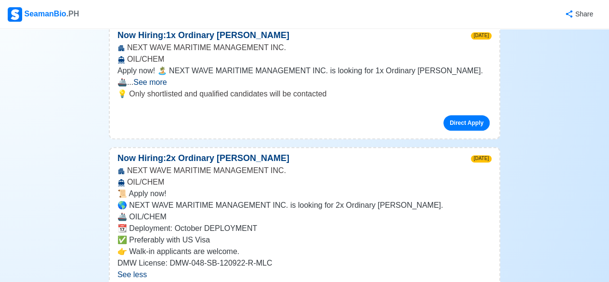
click at [167, 78] on span "See more" at bounding box center [149, 82] width 33 height 8
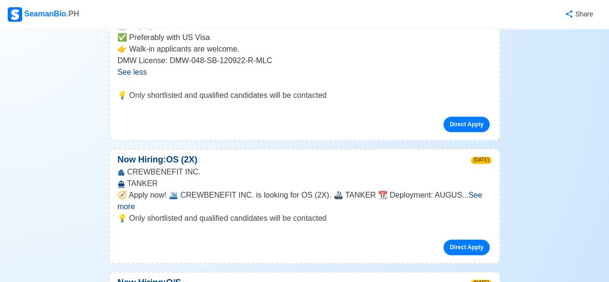
scroll to position [443, 0]
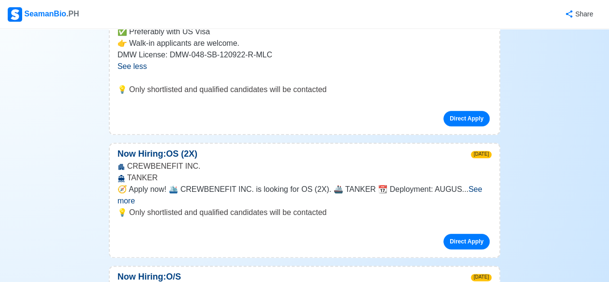
click at [476, 186] on span "See more" at bounding box center [300, 195] width 365 height 20
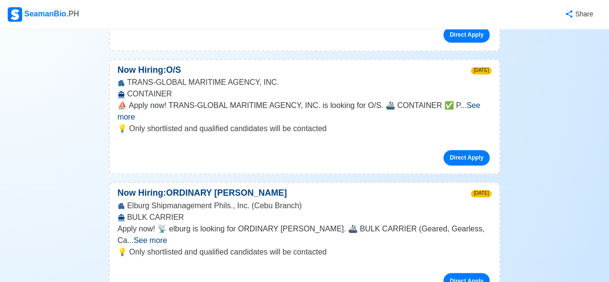
scroll to position [936, 0]
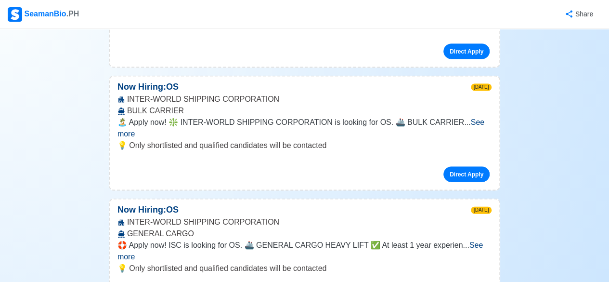
click at [462, 118] on span "See more" at bounding box center [301, 128] width 367 height 20
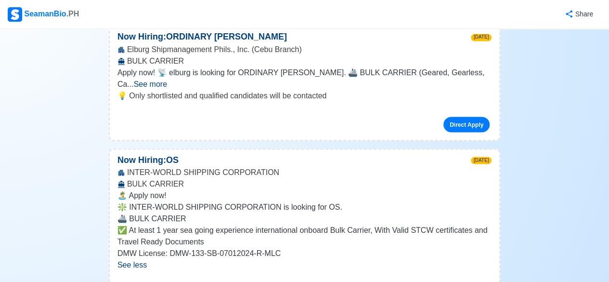
scroll to position [840, 0]
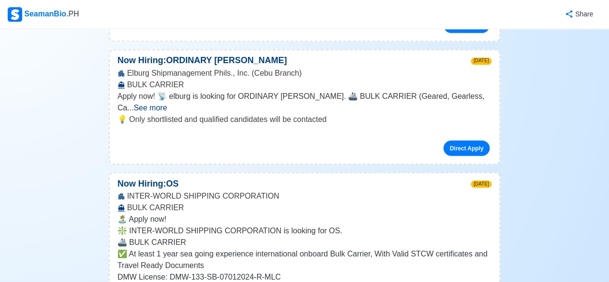
click at [167, 103] on span "See more" at bounding box center [150, 107] width 33 height 8
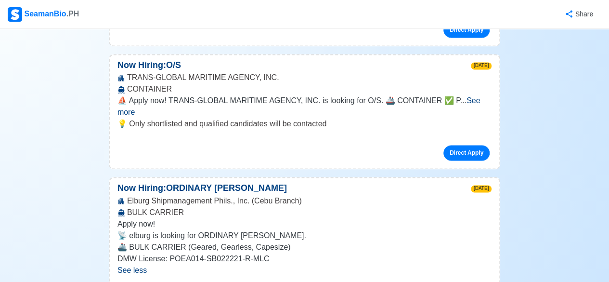
scroll to position [705, 0]
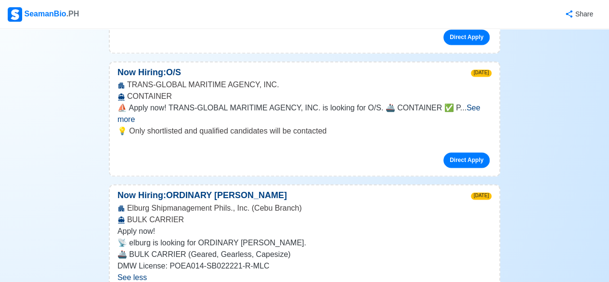
click at [460, 106] on span "See more" at bounding box center [299, 114] width 363 height 20
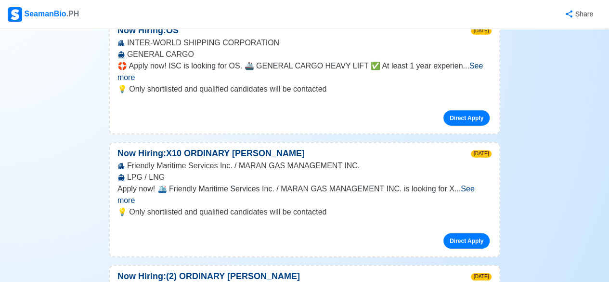
scroll to position [1303, 0]
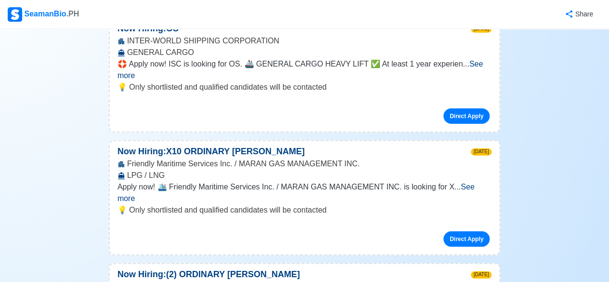
click at [472, 183] on span "See more" at bounding box center [296, 193] width 357 height 20
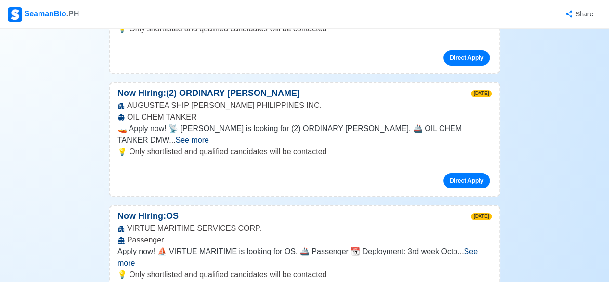
scroll to position [1592, 0]
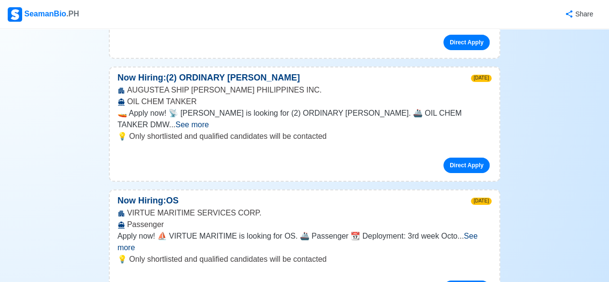
click at [474, 232] on span "See more" at bounding box center [298, 242] width 360 height 20
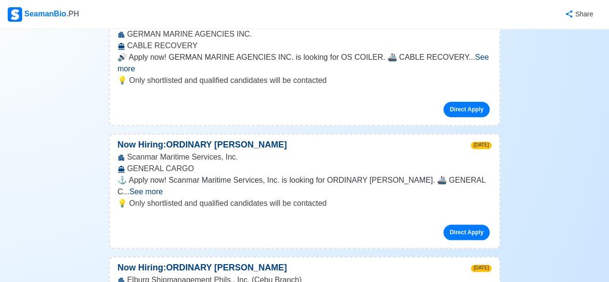
scroll to position [2272, 0]
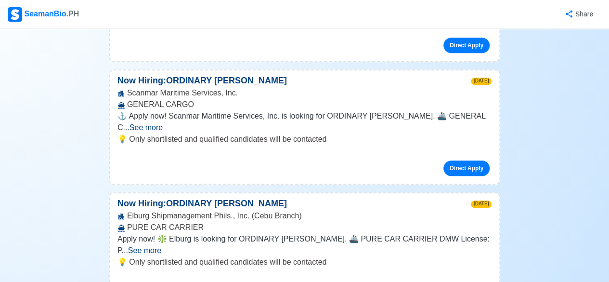
click at [161, 246] on span "See more" at bounding box center [144, 250] width 33 height 8
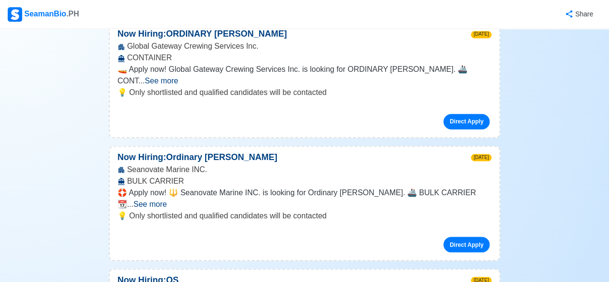
scroll to position [2619, 0]
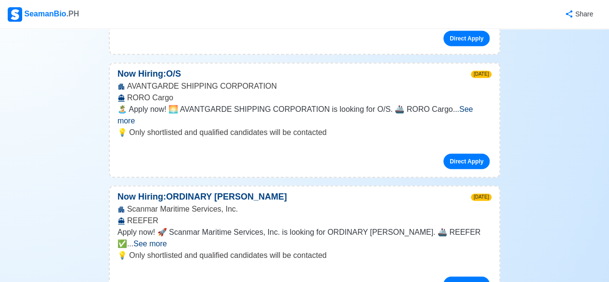
scroll to position [3024, 0]
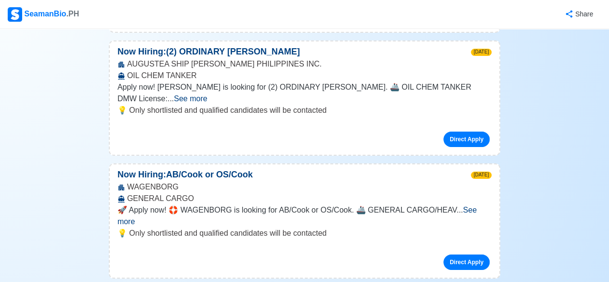
scroll to position [3499, 0]
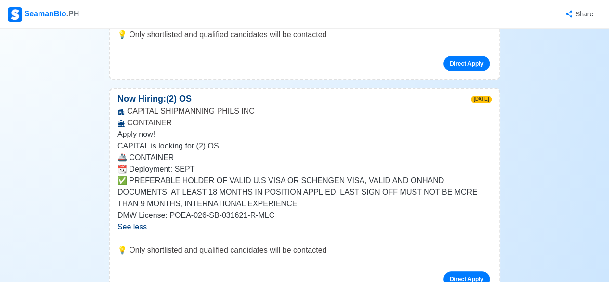
scroll to position [3724, 0]
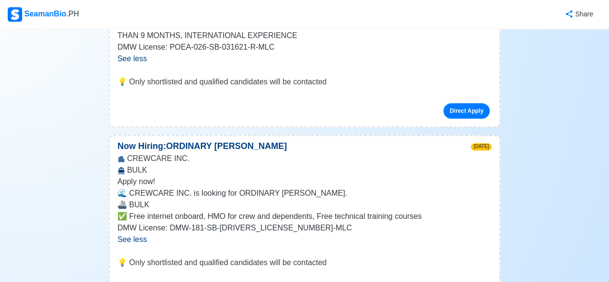
scroll to position [3859, 0]
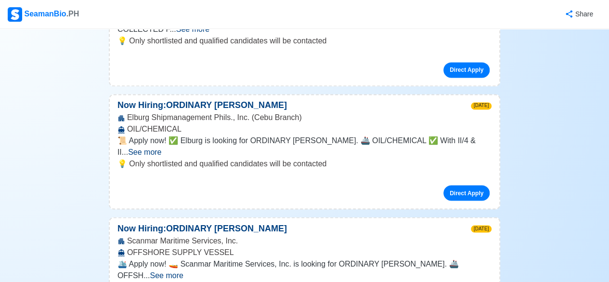
scroll to position [4398, 0]
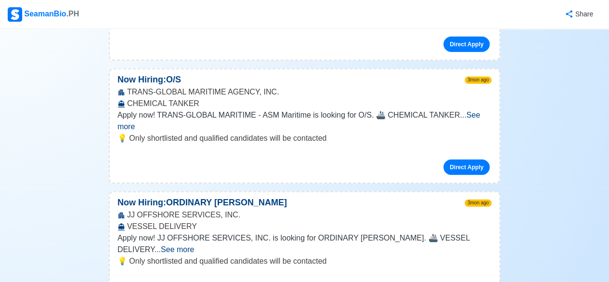
scroll to position [21490, 0]
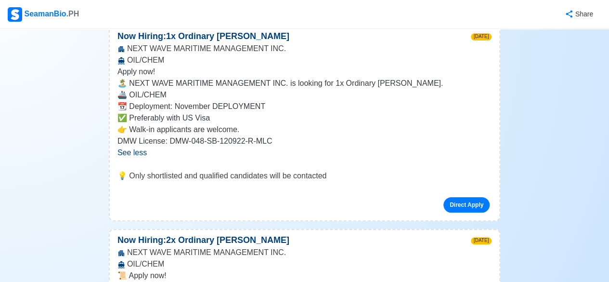
scroll to position [0, 0]
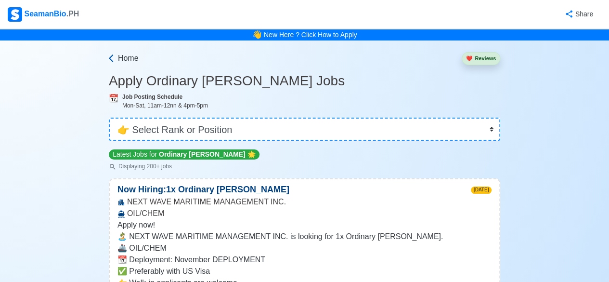
click at [113, 62] on icon at bounding box center [111, 58] width 4 height 8
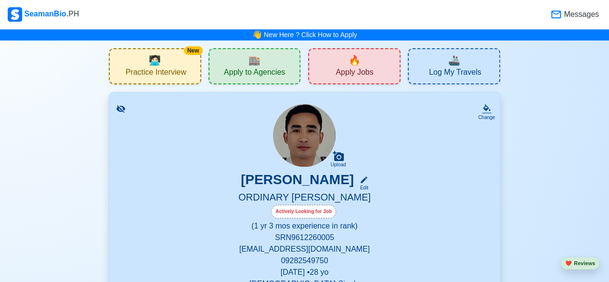
click at [457, 76] on span "Log My Travels" at bounding box center [455, 73] width 52 height 12
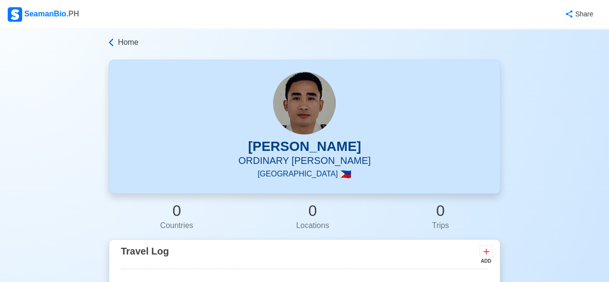
click at [114, 40] on icon at bounding box center [111, 43] width 10 height 10
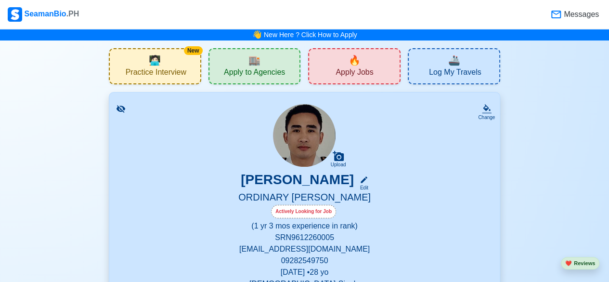
click at [163, 57] on div "New 🧑🏻‍💻 Practice Interview" at bounding box center [155, 66] width 92 height 36
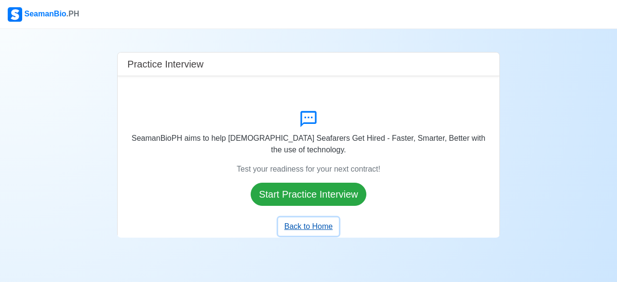
click at [308, 224] on button "Back to Home" at bounding box center [308, 226] width 61 height 18
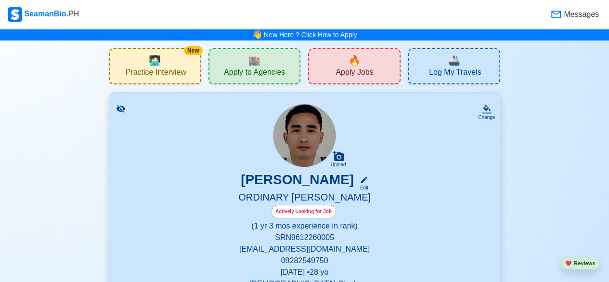
click at [255, 64] on span "🏬" at bounding box center [255, 60] width 12 height 14
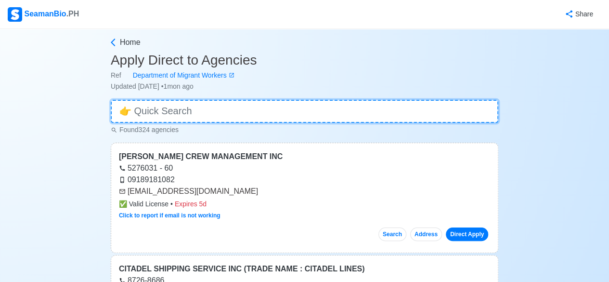
click at [208, 117] on input at bounding box center [305, 111] width 388 height 23
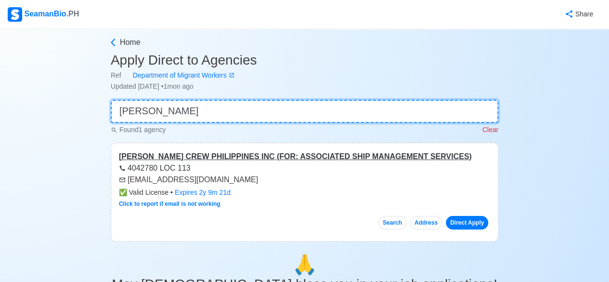
type input "[PERSON_NAME]"
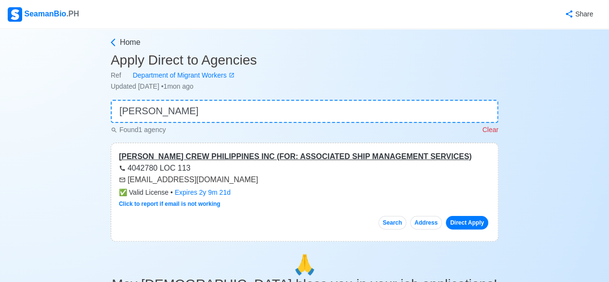
click at [190, 154] on div "[PERSON_NAME] CREW PHILIPPINES INC (FOR: ASSOCIATED SHIP MANAGEMENT SERVICES)" at bounding box center [304, 157] width 371 height 12
